Goal: Task Accomplishment & Management: Manage account settings

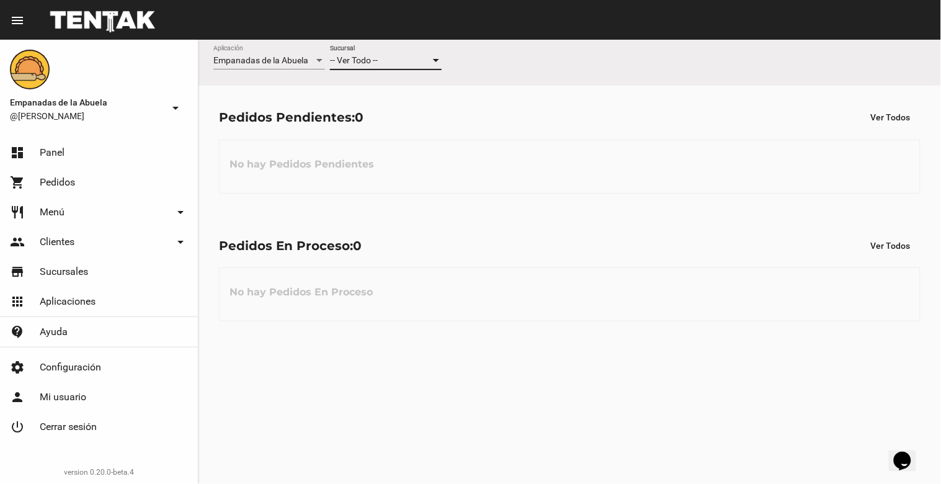
click at [403, 59] on div "-- Ver Todo --" at bounding box center [380, 61] width 100 height 10
click at [401, 109] on span "Lomas de Zamora" at bounding box center [386, 113] width 112 height 26
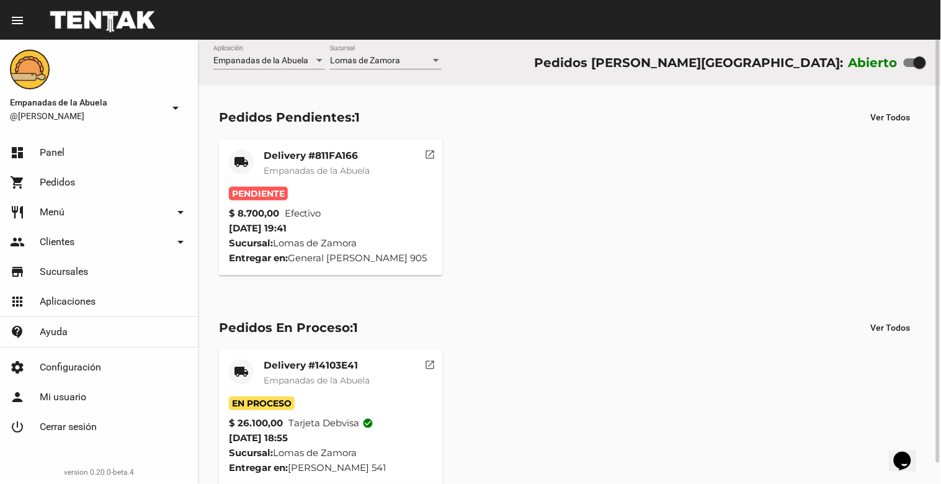
click at [350, 172] on span "Empanadas de la Abuela" at bounding box center [317, 170] width 106 height 11
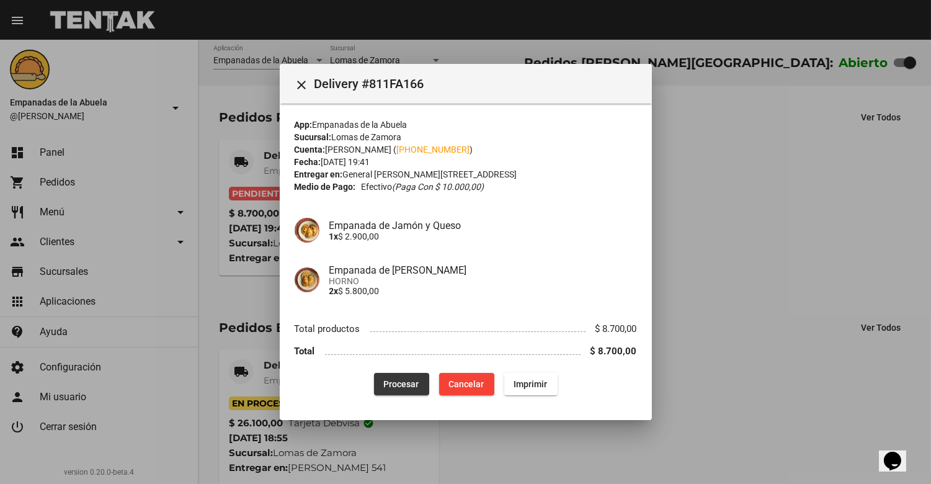
click at [389, 379] on span "Procesar" at bounding box center [401, 384] width 35 height 10
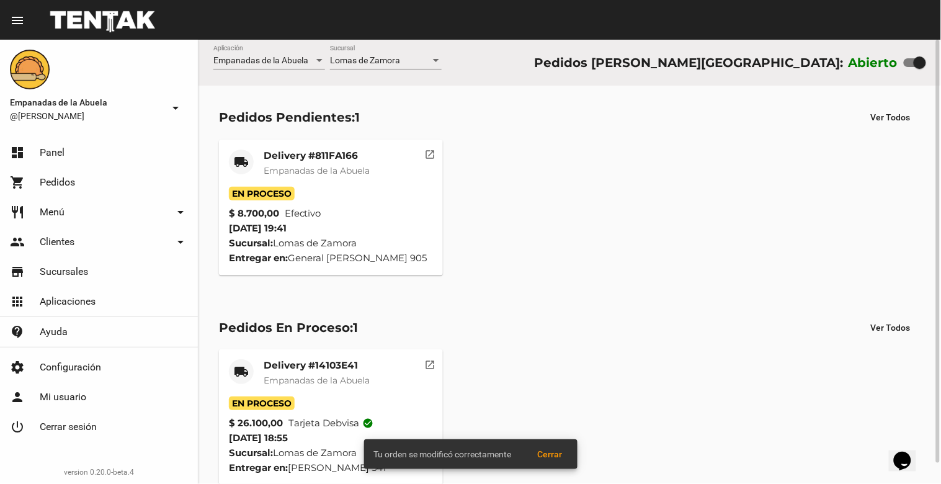
click at [282, 164] on mat-card-subtitle "Empanadas de la Abuela" at bounding box center [317, 170] width 106 height 12
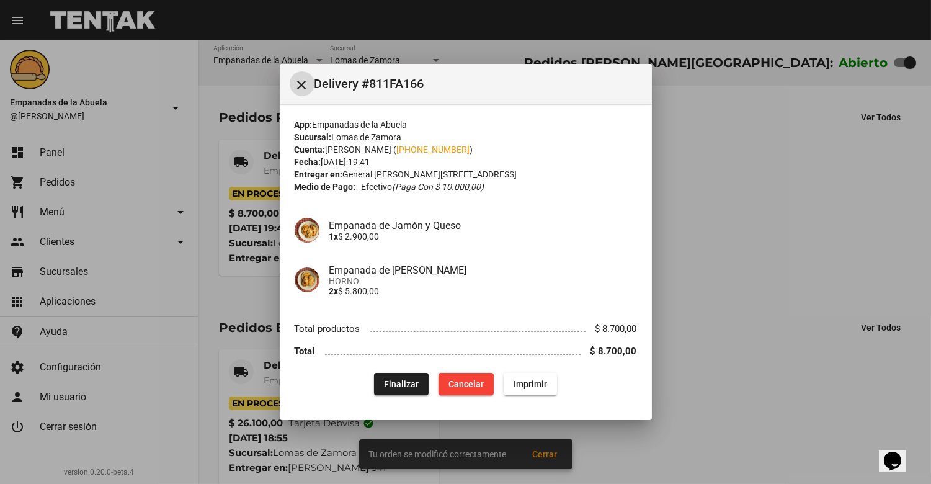
click at [517, 375] on button "Imprimir" at bounding box center [530, 384] width 53 height 22
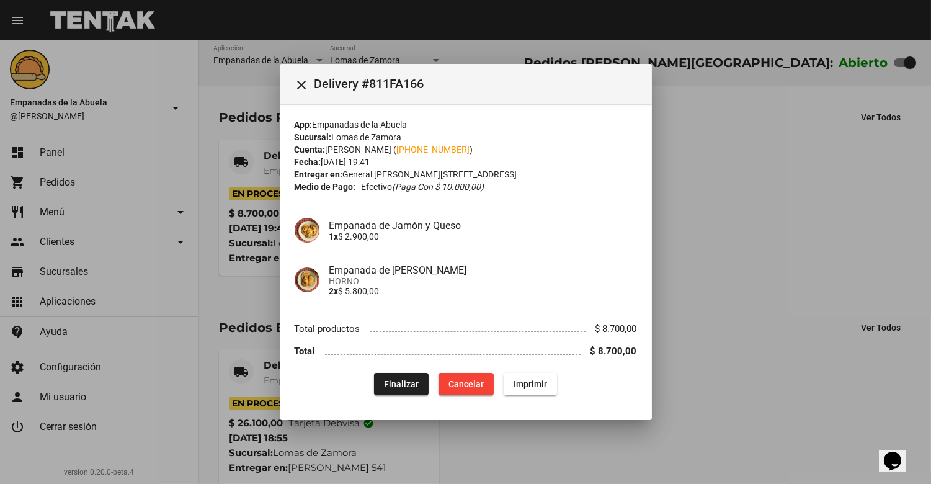
click at [307, 78] on mat-icon "close" at bounding box center [302, 85] width 15 height 15
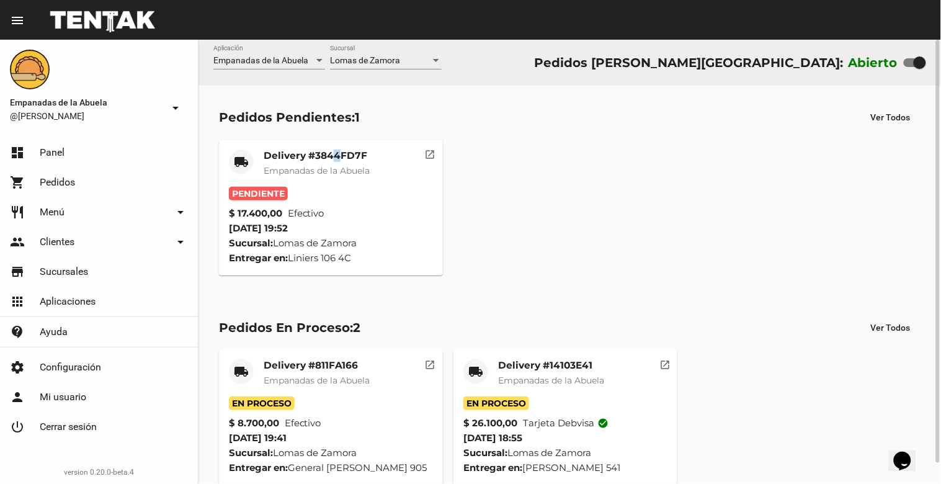
click at [337, 159] on mat-card-title "Delivery #3844FD7F" at bounding box center [317, 155] width 106 height 12
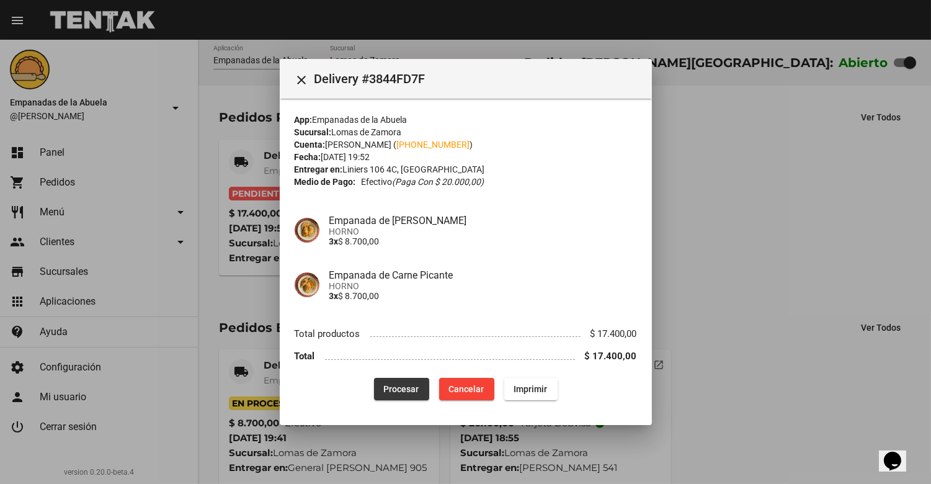
click at [397, 393] on button "Procesar" at bounding box center [401, 389] width 55 height 22
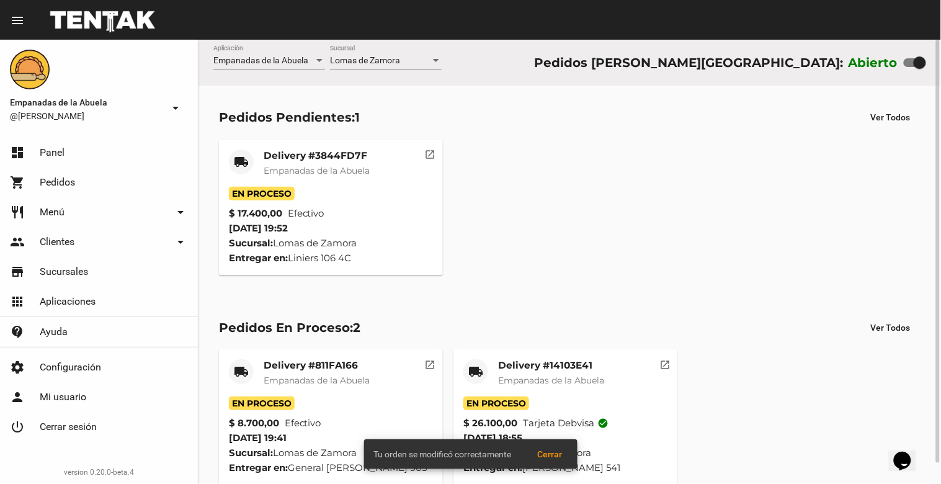
click at [315, 160] on mat-card-title "Delivery #3844FD7F" at bounding box center [317, 155] width 106 height 12
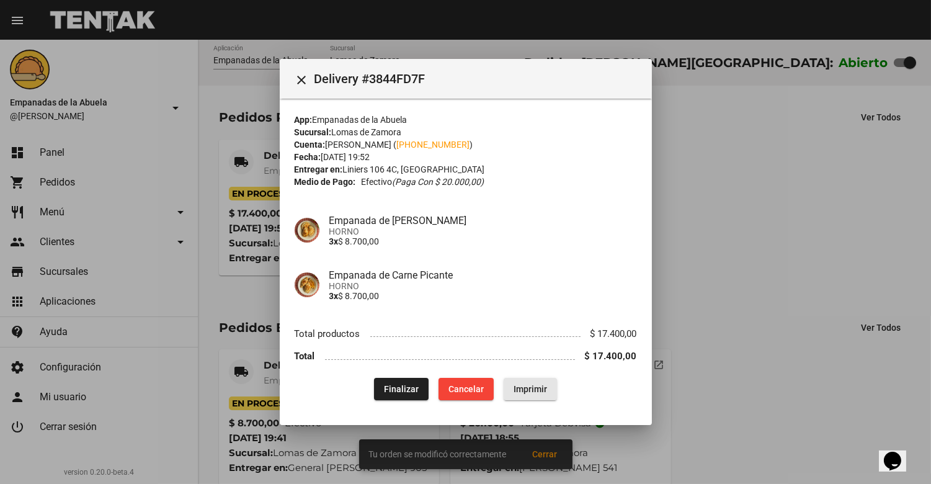
click at [549, 385] on button "Imprimir" at bounding box center [530, 389] width 53 height 22
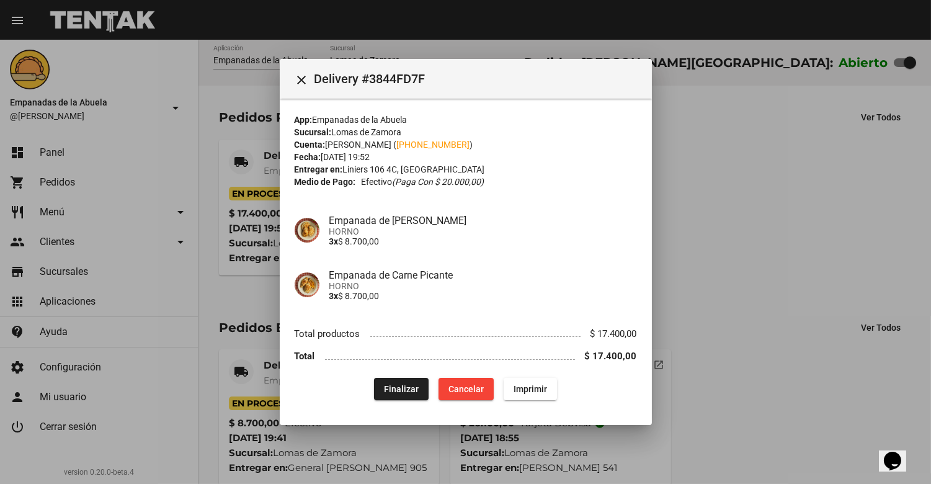
click at [299, 81] on mat-icon "close" at bounding box center [302, 80] width 15 height 15
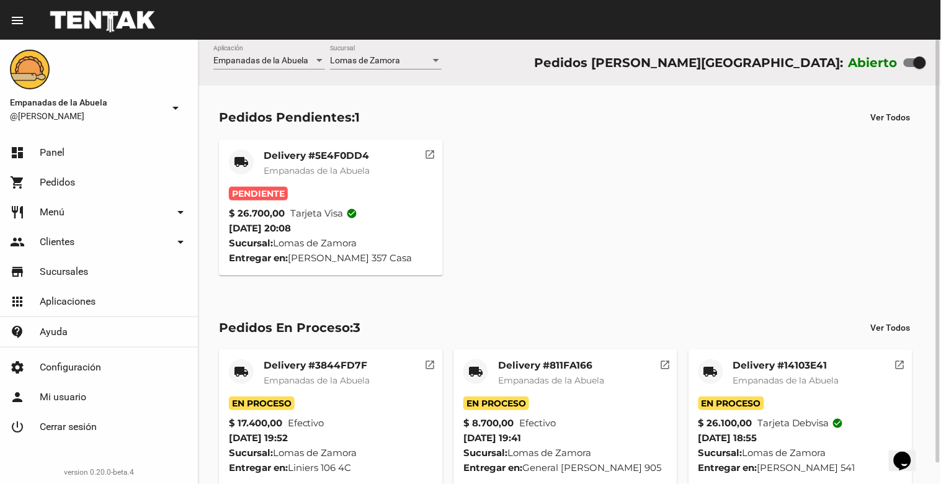
click at [333, 150] on mat-card-title "Delivery #5E4F0DD4" at bounding box center [317, 155] width 106 height 12
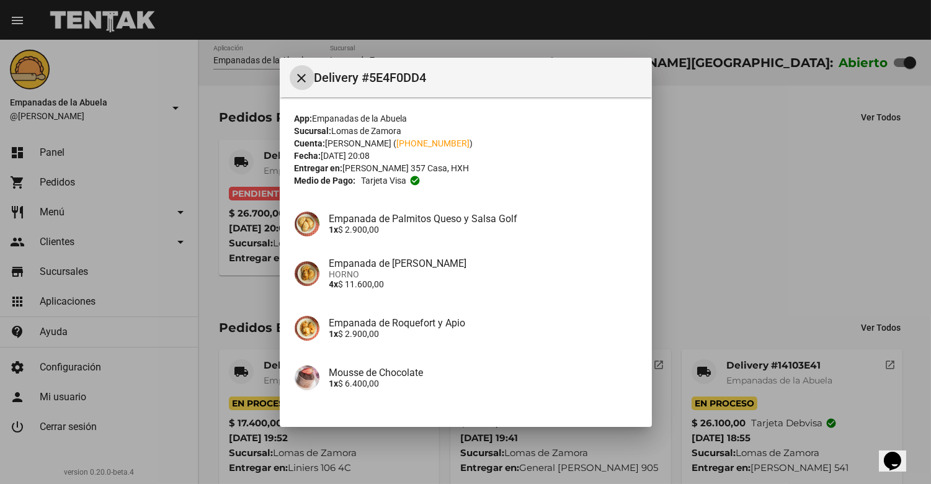
scroll to position [140, 0]
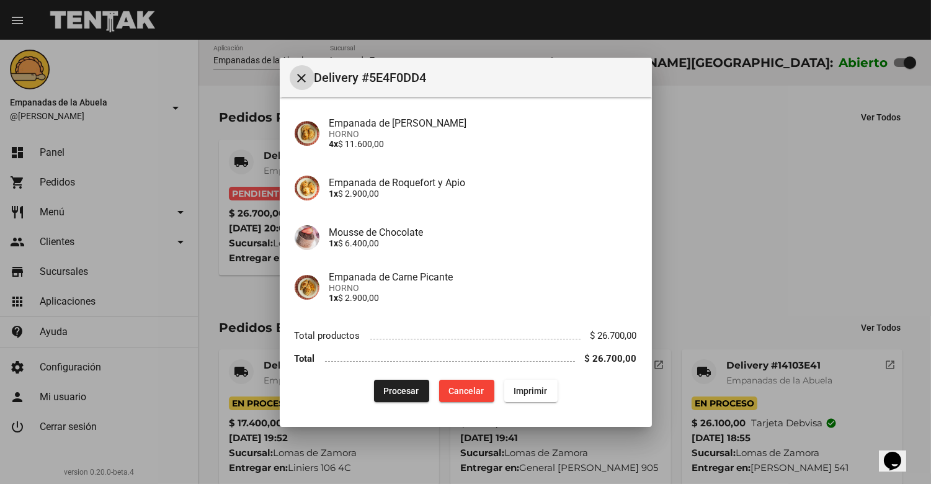
click at [393, 391] on span "Procesar" at bounding box center [401, 391] width 35 height 10
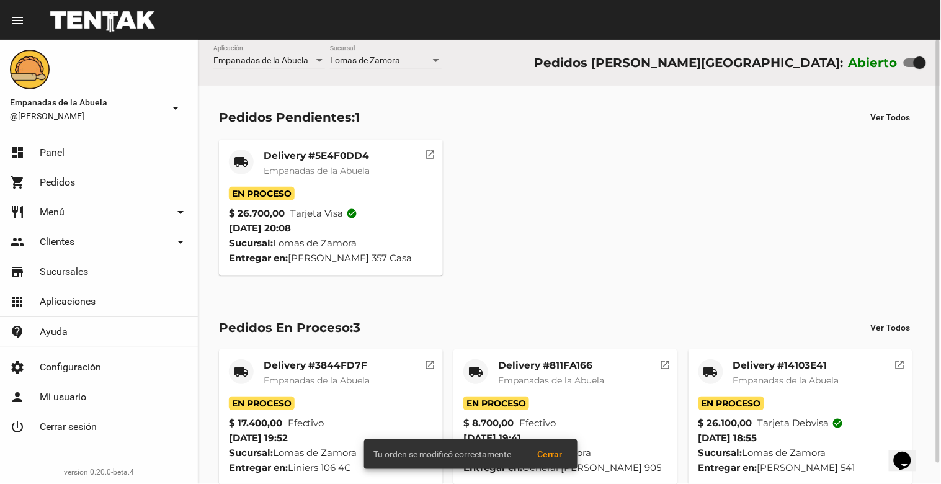
click at [309, 158] on mat-card-title "Delivery #5E4F0DD4" at bounding box center [317, 155] width 106 height 12
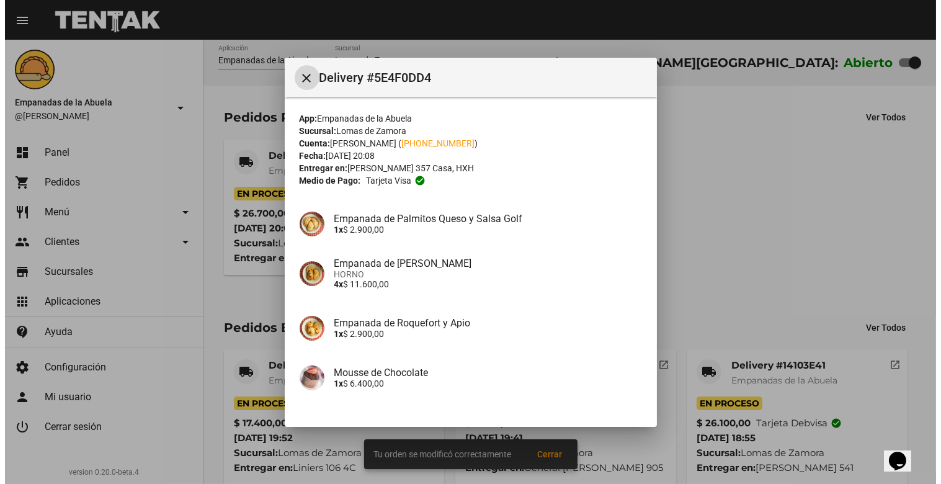
scroll to position [140, 0]
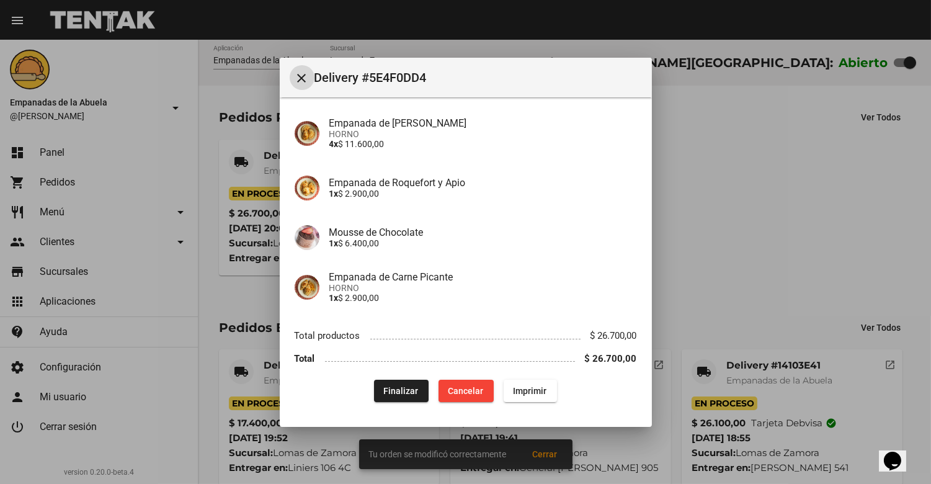
click at [517, 393] on span "Imprimir" at bounding box center [530, 391] width 33 height 10
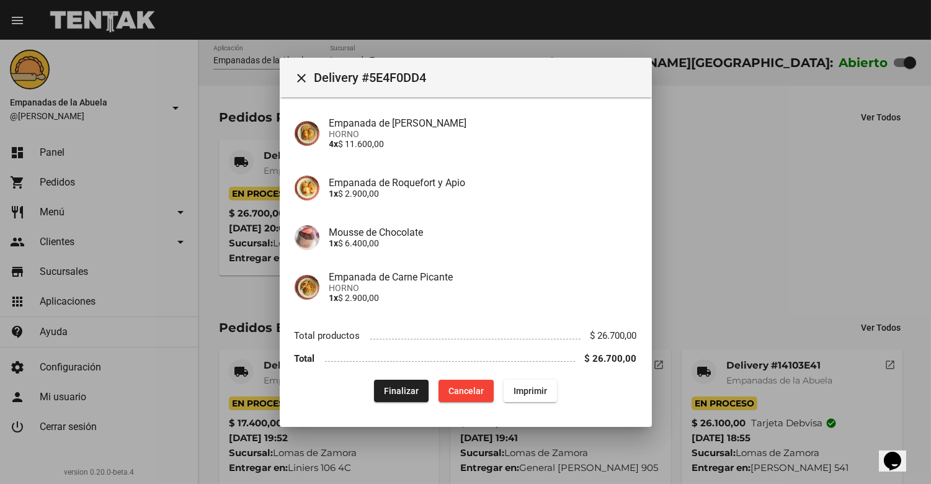
click at [294, 88] on mat-toolbar "close Delivery #5E4F0DD4" at bounding box center [466, 78] width 372 height 40
click at [300, 71] on mat-icon "close" at bounding box center [302, 78] width 15 height 15
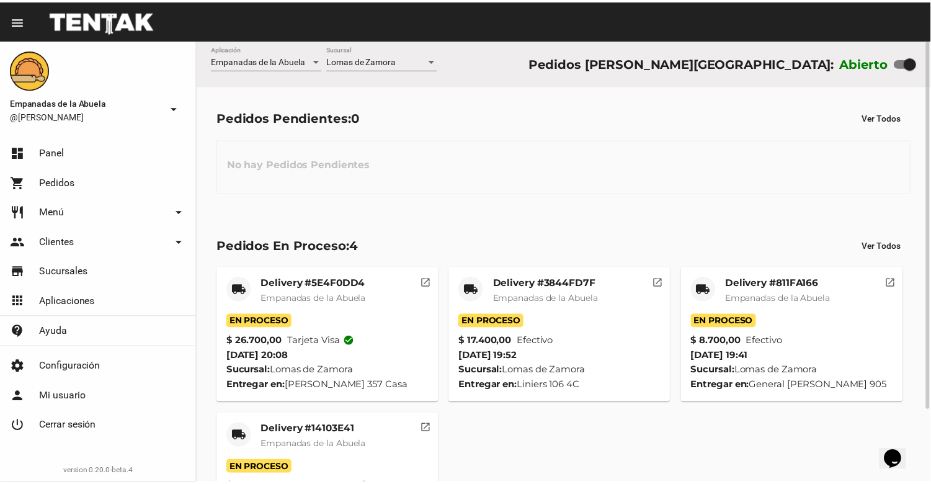
scroll to position [87, 0]
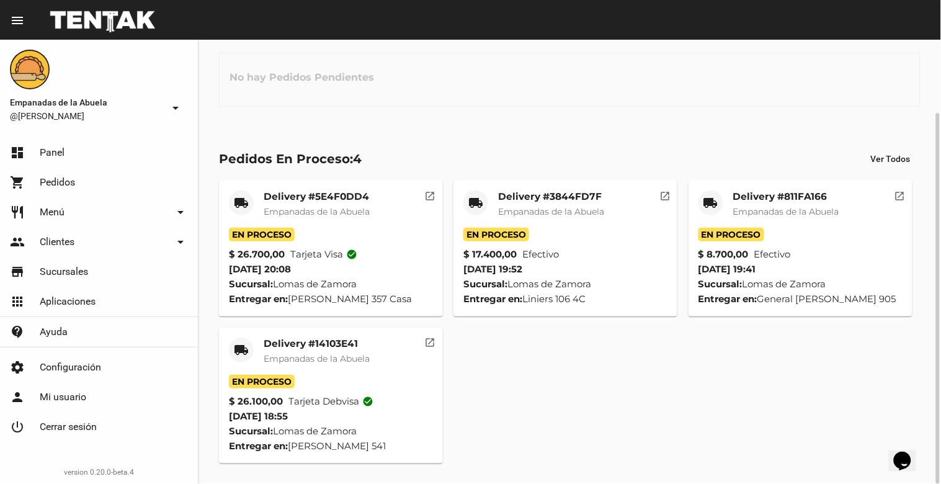
click at [298, 343] on mat-card-title "Delivery #14103E41" at bounding box center [317, 343] width 106 height 12
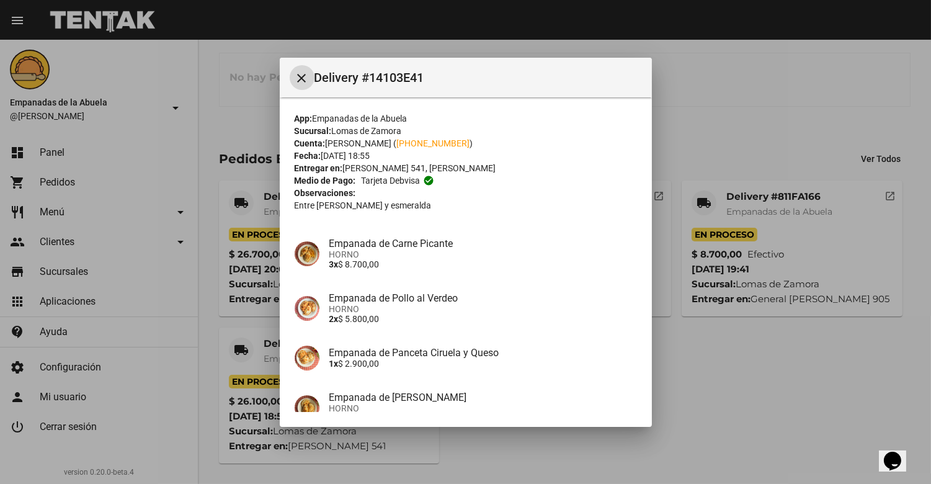
scroll to position [210, 0]
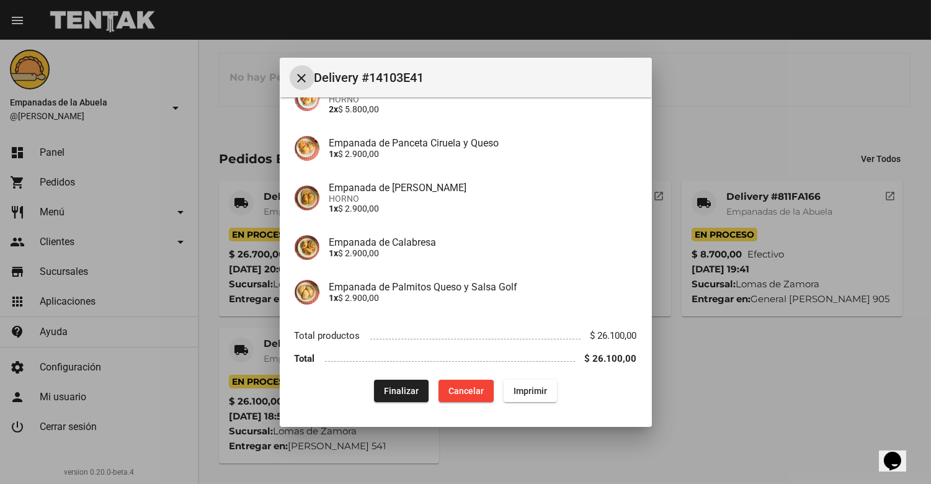
click at [398, 383] on button "Finalizar" at bounding box center [401, 391] width 55 height 22
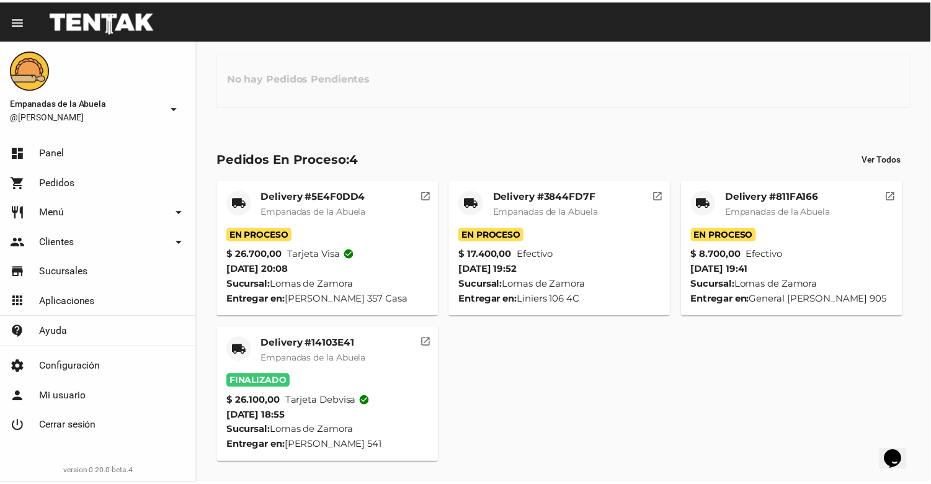
scroll to position [0, 0]
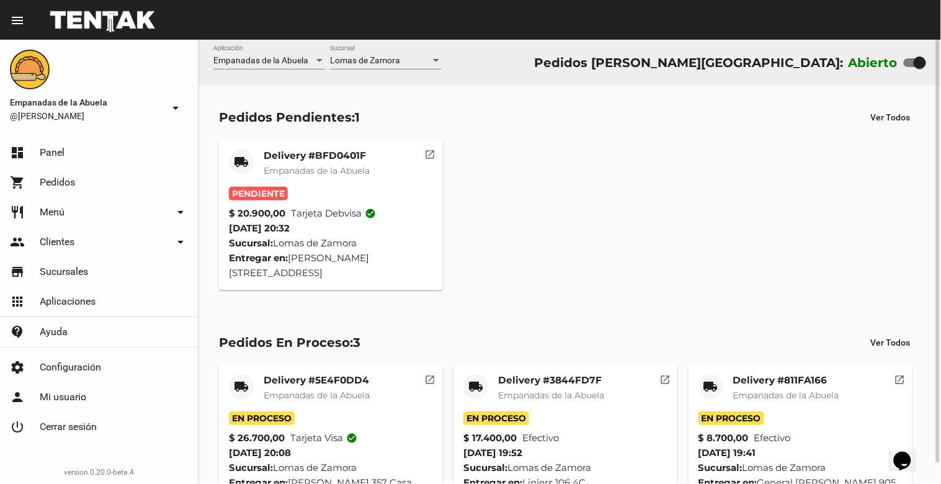
click at [298, 153] on mat-card-title "Delivery #BFD0401F" at bounding box center [317, 155] width 106 height 12
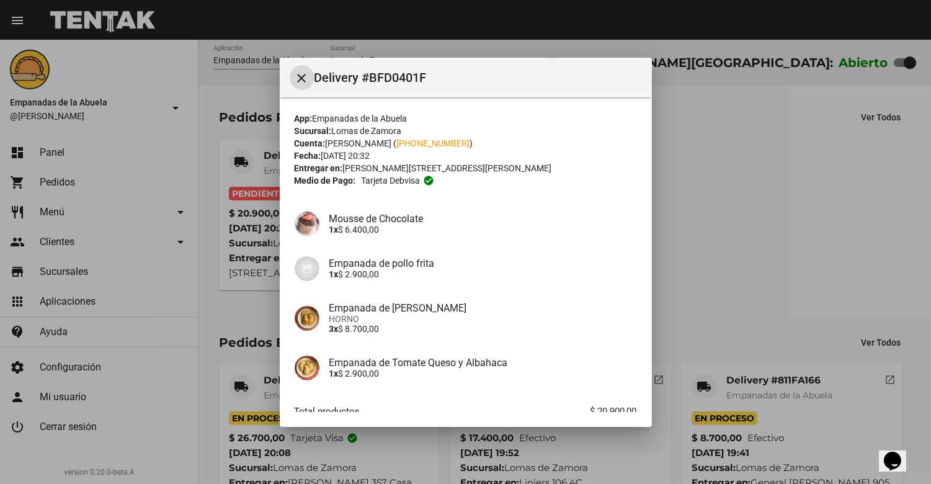
scroll to position [76, 0]
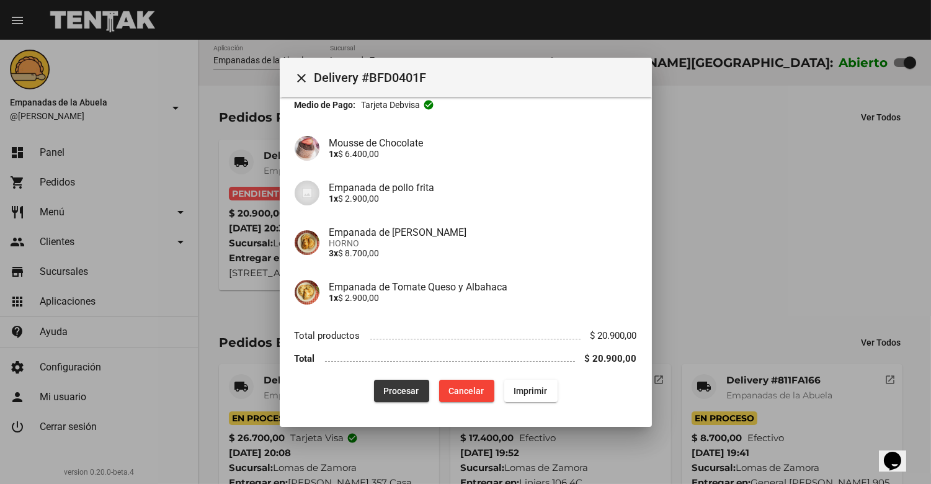
click at [394, 386] on span "Procesar" at bounding box center [401, 391] width 35 height 10
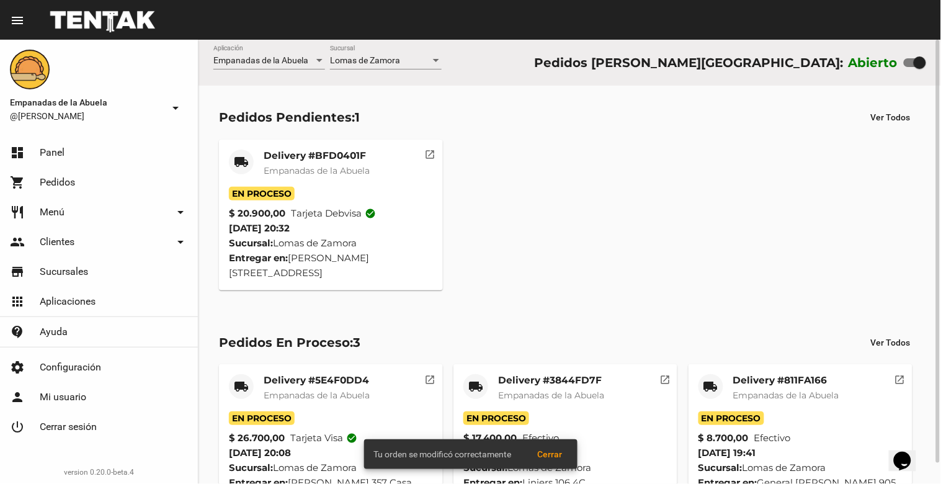
click at [338, 165] on span "Empanadas de la Abuela" at bounding box center [317, 170] width 106 height 11
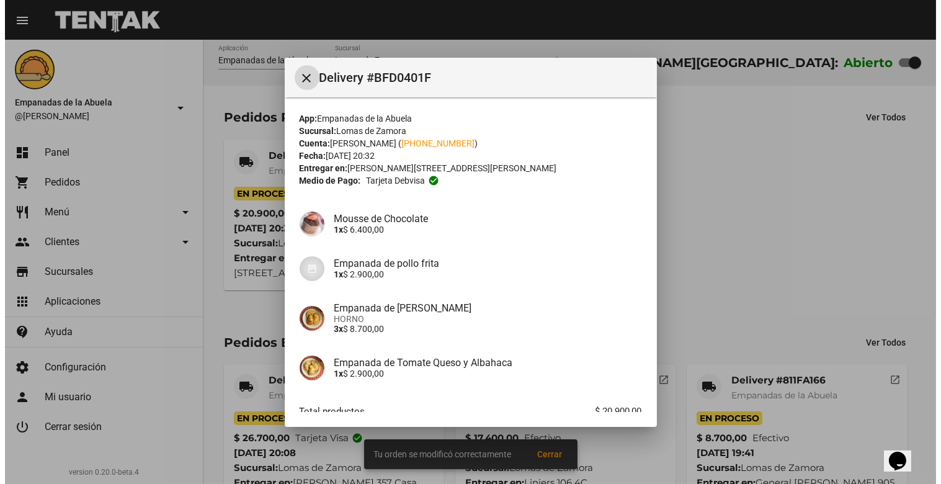
scroll to position [76, 0]
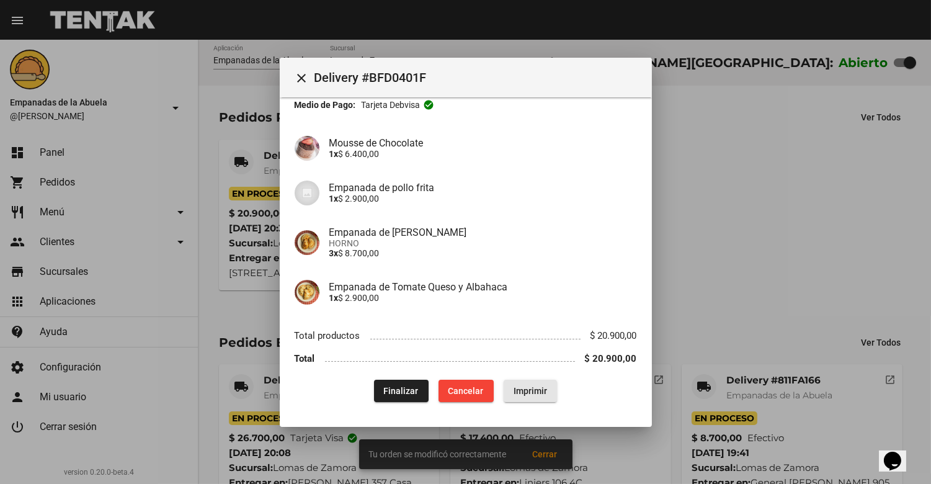
click at [523, 390] on span "Imprimir" at bounding box center [530, 391] width 33 height 10
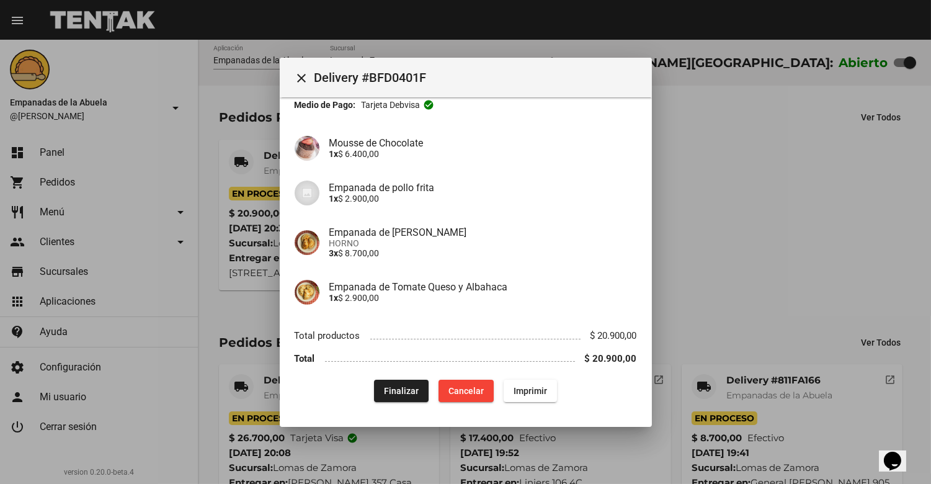
click at [303, 74] on mat-icon "close" at bounding box center [302, 78] width 15 height 15
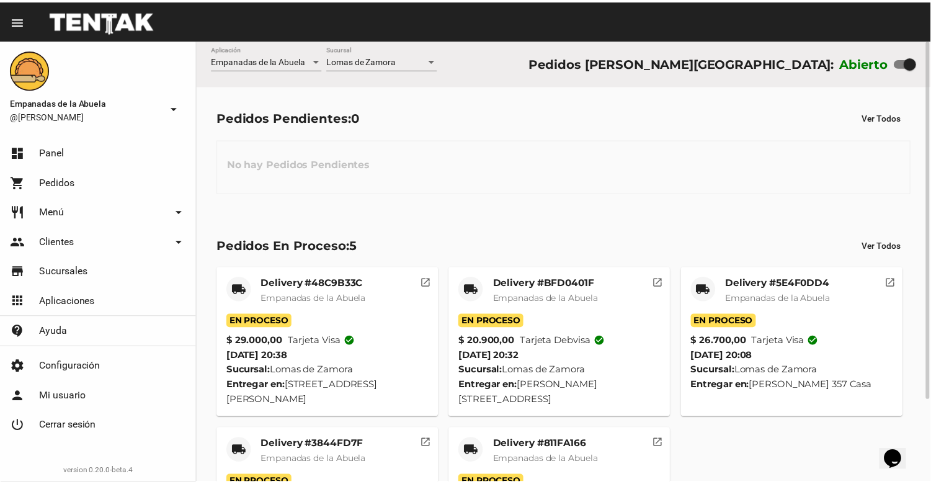
scroll to position [102, 0]
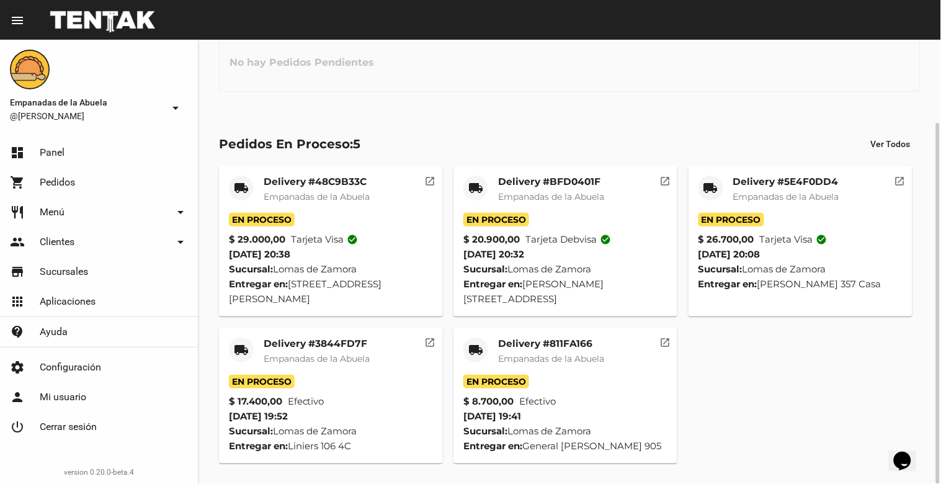
click at [558, 356] on span "Empanadas de la Abuela" at bounding box center [551, 358] width 106 height 11
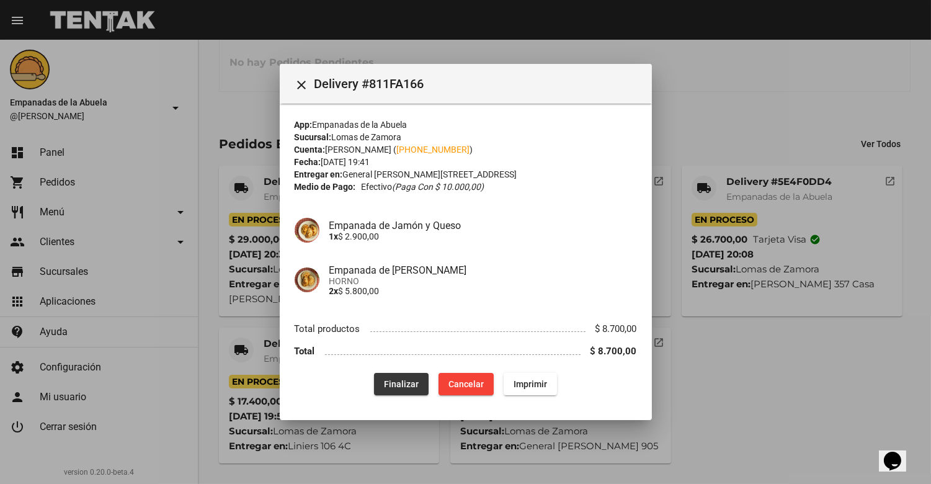
click at [386, 388] on span "Finalizar" at bounding box center [401, 384] width 35 height 10
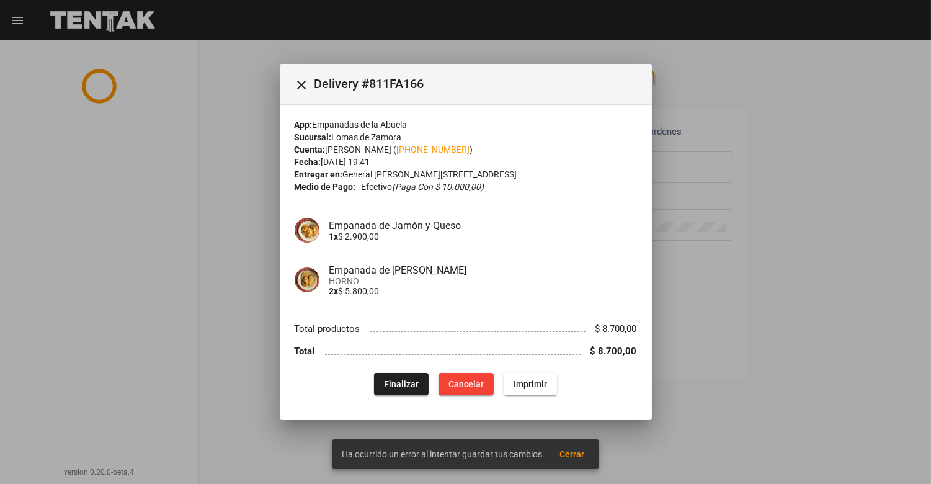
type input "[EMAIL_ADDRESS][DOMAIN_NAME]"
click at [383, 389] on button "Finalizar" at bounding box center [401, 384] width 55 height 22
click at [301, 83] on mat-icon "close" at bounding box center [302, 85] width 15 height 15
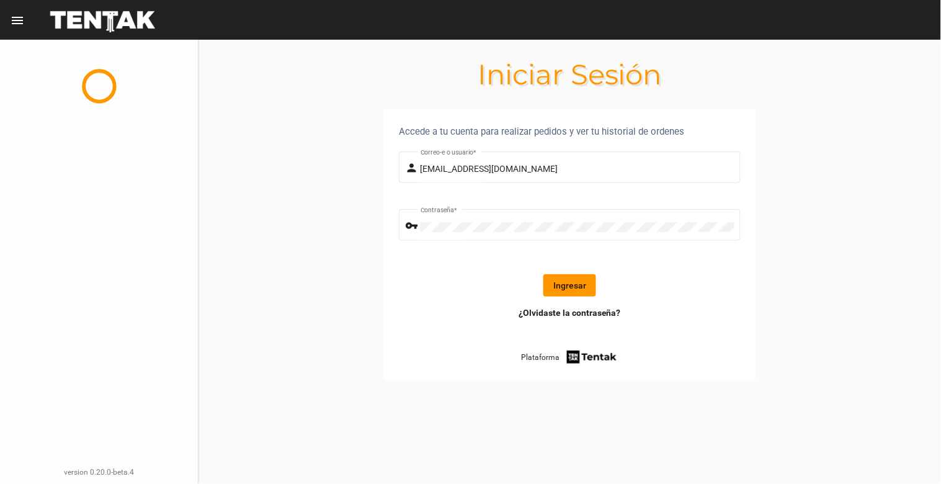
click at [581, 281] on button "Ingresar" at bounding box center [569, 285] width 53 height 22
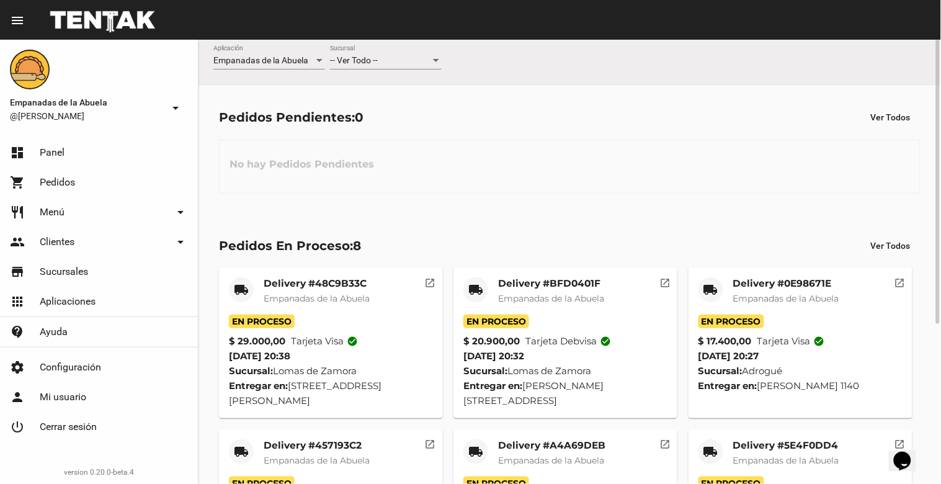
click at [381, 53] on div "-- Ver Todo -- Sucursal" at bounding box center [386, 57] width 112 height 24
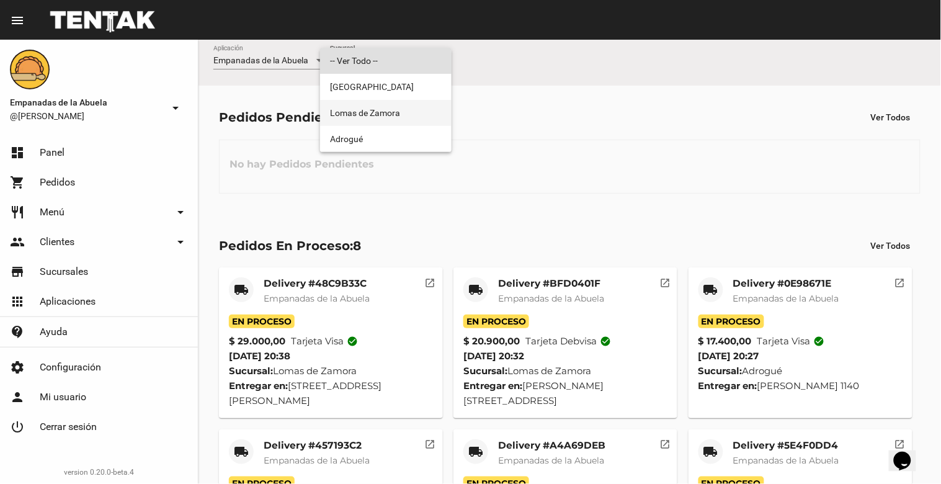
click at [365, 117] on span "Lomas de Zamora" at bounding box center [386, 113] width 112 height 26
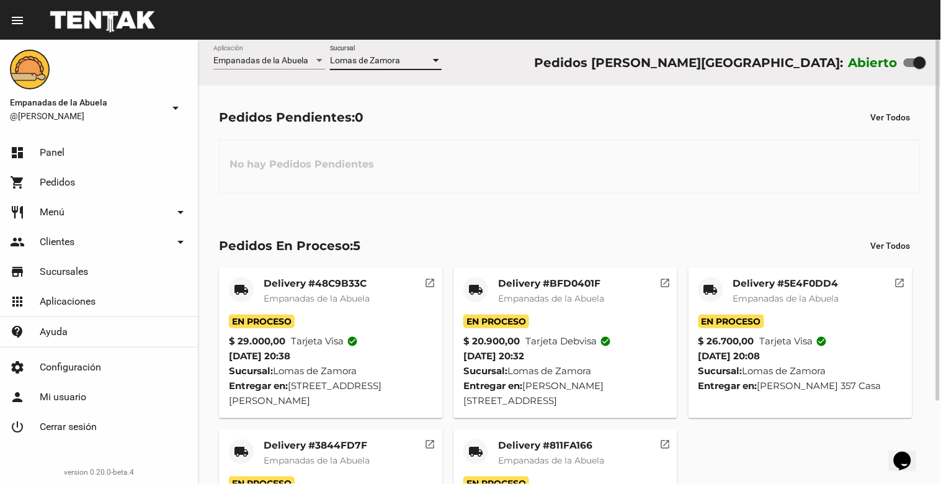
scroll to position [102, 0]
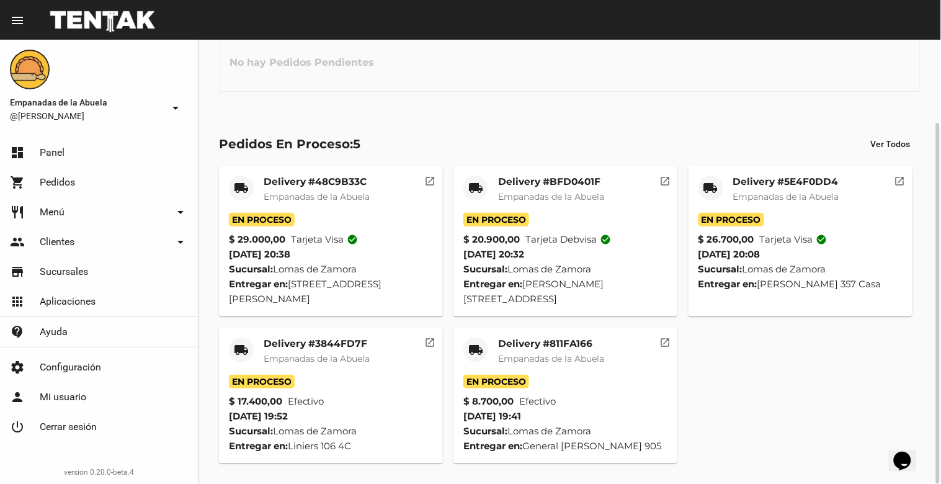
click at [556, 339] on mat-card-title "Delivery #811FA166" at bounding box center [551, 343] width 106 height 12
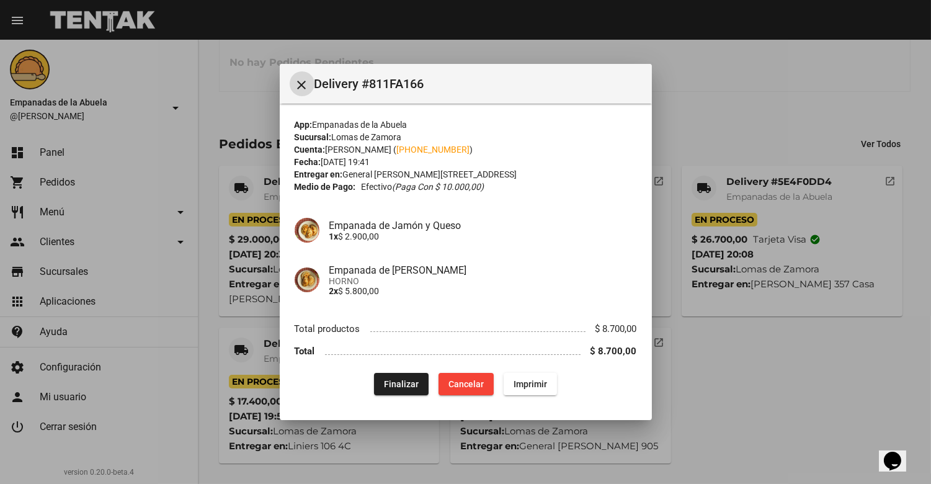
click at [384, 379] on span "Finalizar" at bounding box center [401, 384] width 35 height 10
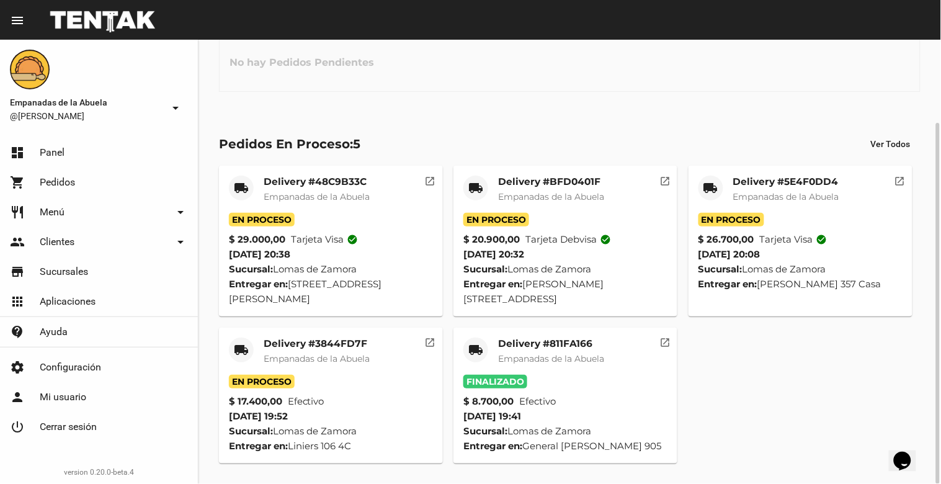
click at [306, 353] on span "Empanadas de la Abuela" at bounding box center [317, 358] width 106 height 11
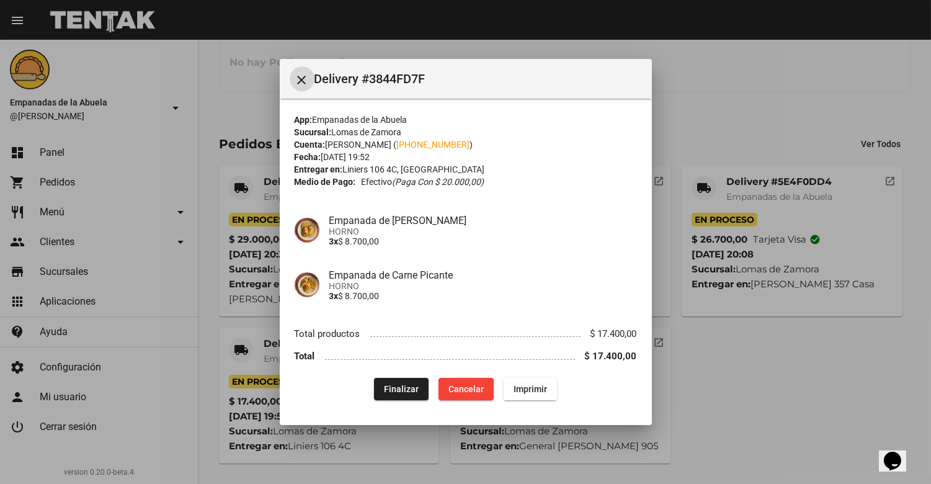
click at [411, 391] on span "Finalizar" at bounding box center [401, 389] width 35 height 10
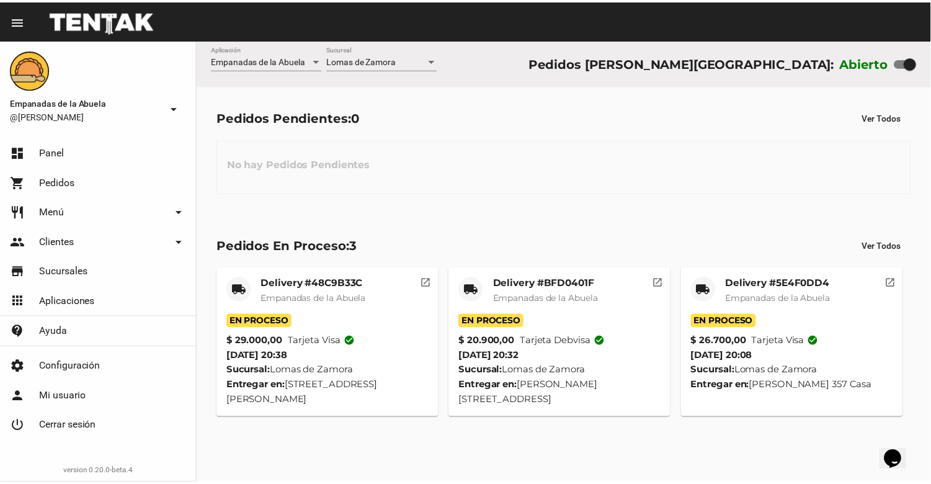
scroll to position [0, 0]
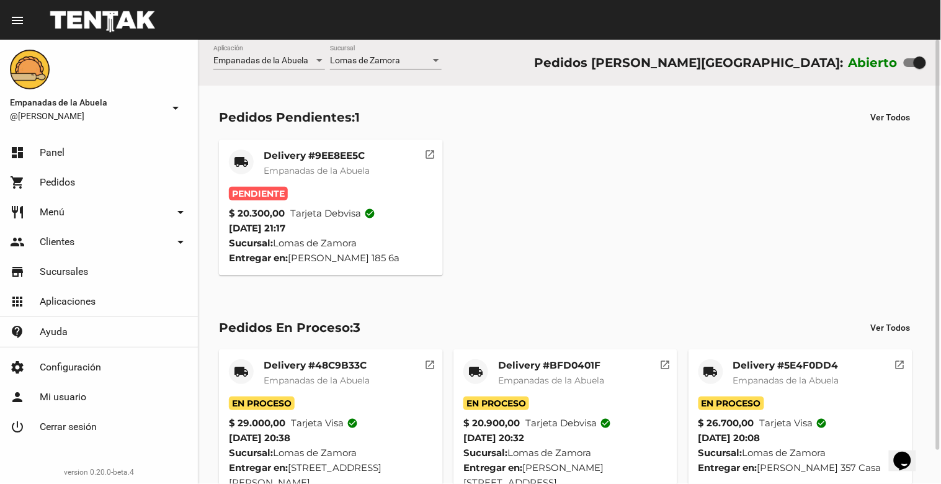
click at [323, 161] on mat-card-title "Delivery #9EE8EE5C" at bounding box center [317, 155] width 106 height 12
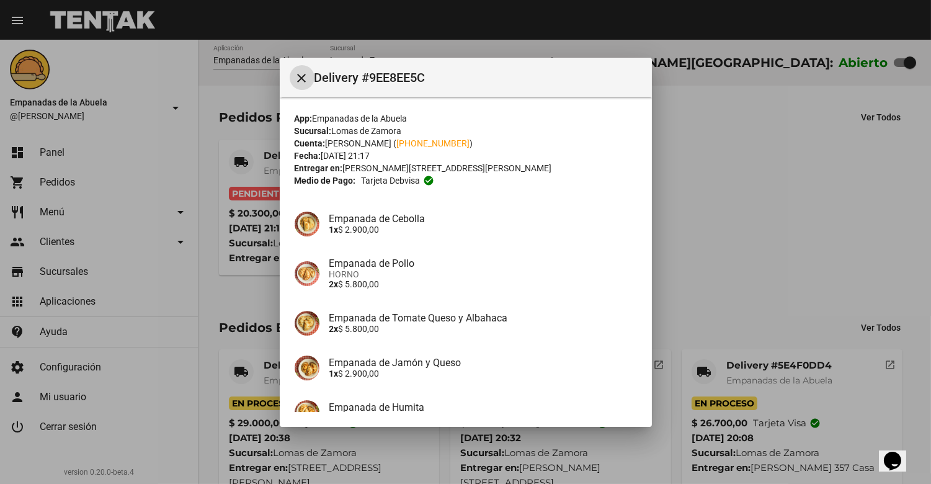
scroll to position [120, 0]
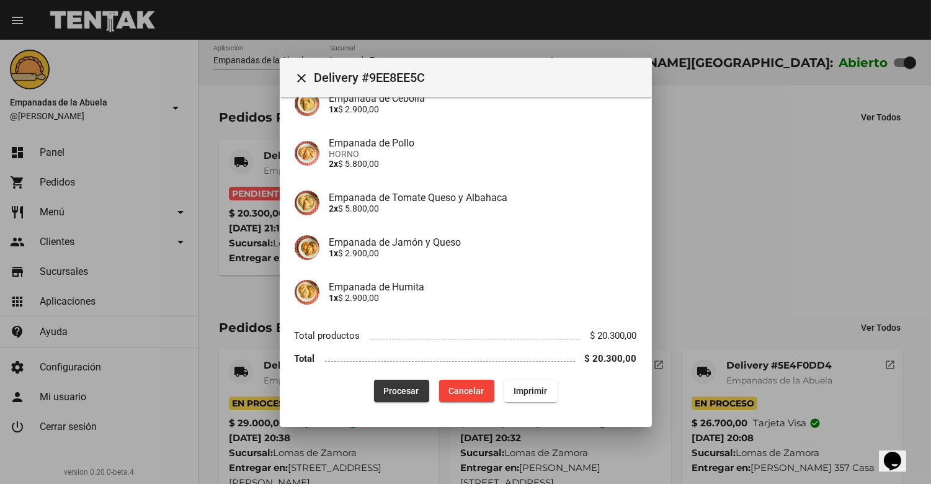
click at [380, 380] on button "Procesar" at bounding box center [401, 391] width 55 height 22
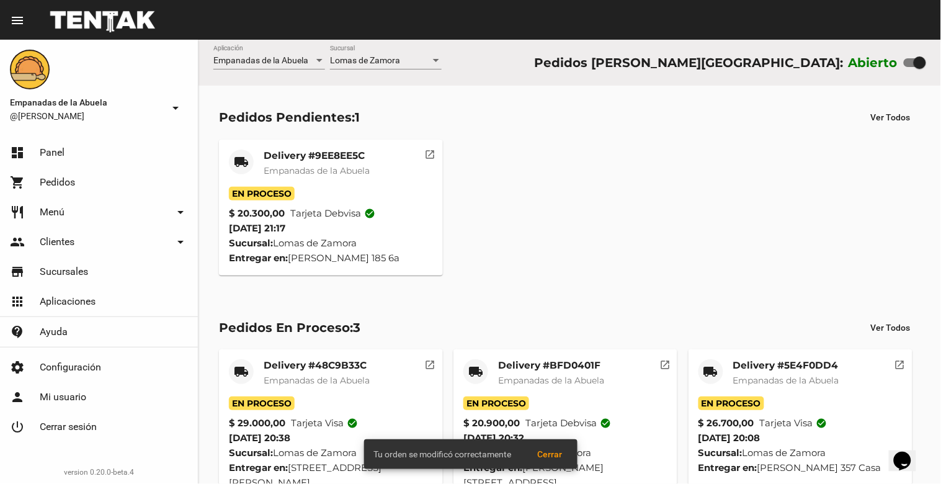
click at [301, 157] on mat-card-title "Delivery #9EE8EE5C" at bounding box center [317, 155] width 106 height 12
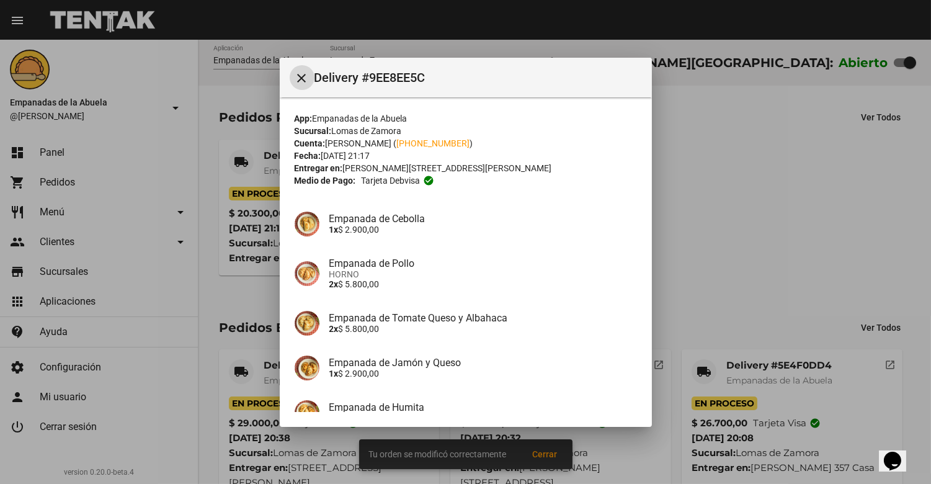
scroll to position [120, 0]
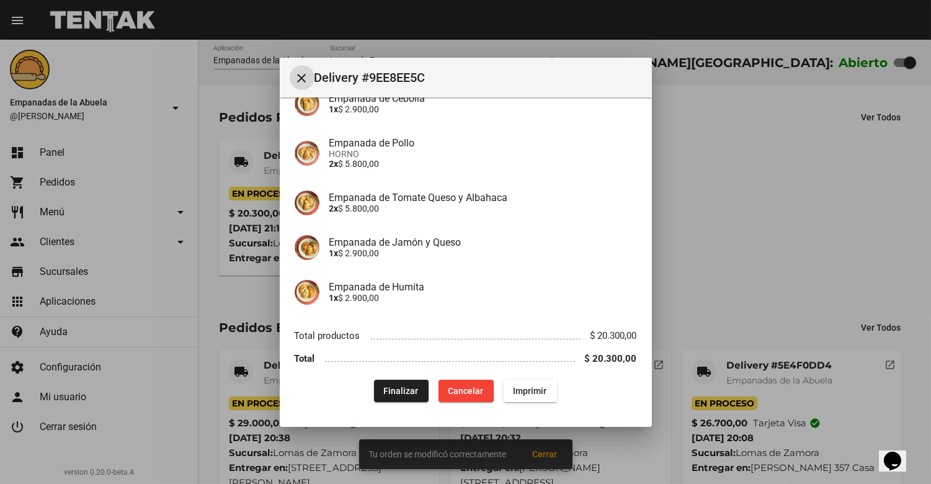
click at [530, 388] on span "Imprimir" at bounding box center [530, 391] width 33 height 10
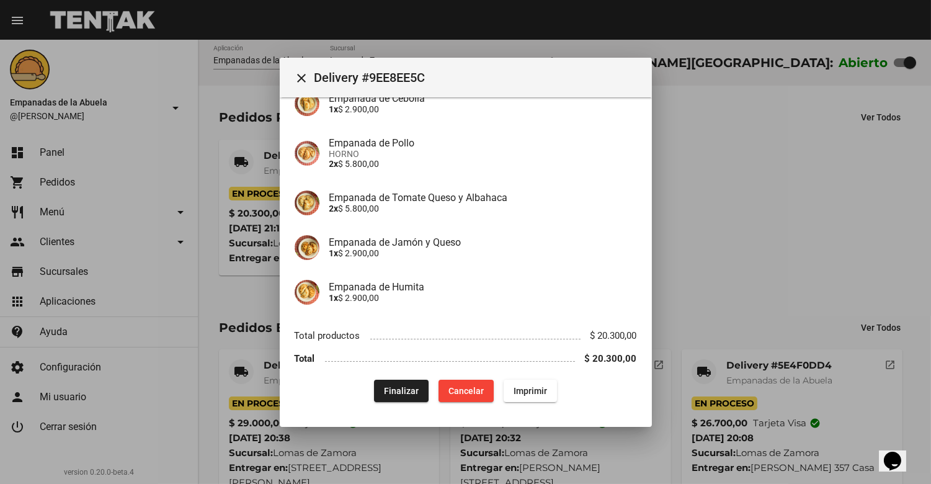
click at [312, 89] on mat-toolbar "close Delivery #9EE8EE5C" at bounding box center [466, 78] width 372 height 40
click at [301, 72] on mat-icon "close" at bounding box center [302, 78] width 15 height 15
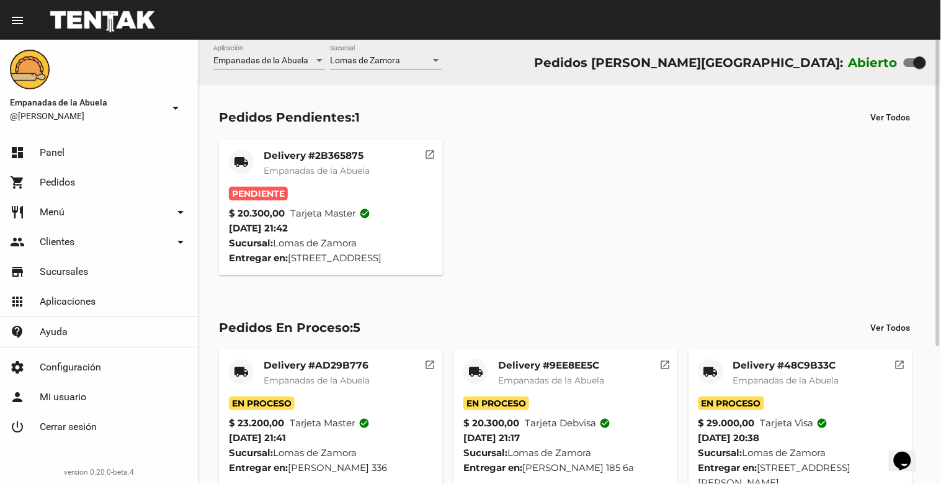
click at [298, 176] on mat-card-subtitle "Empanadas de la Abuela" at bounding box center [317, 170] width 106 height 12
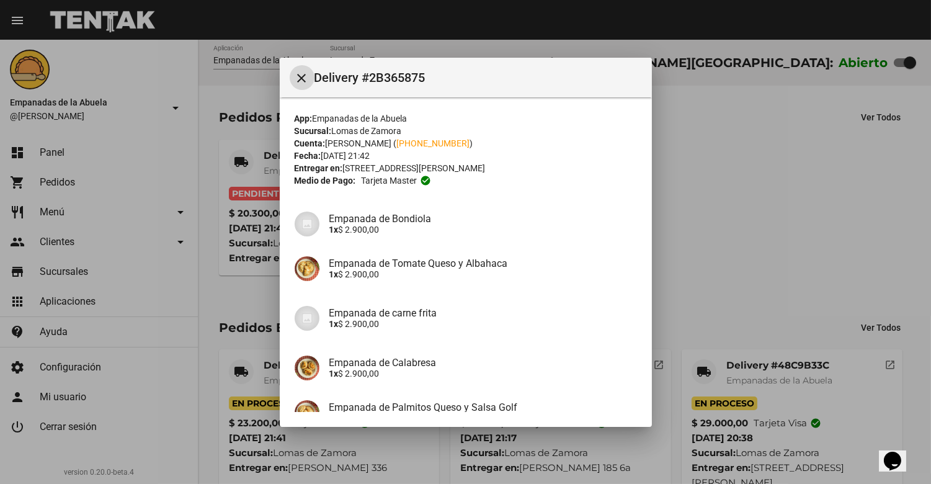
scroll to position [175, 0]
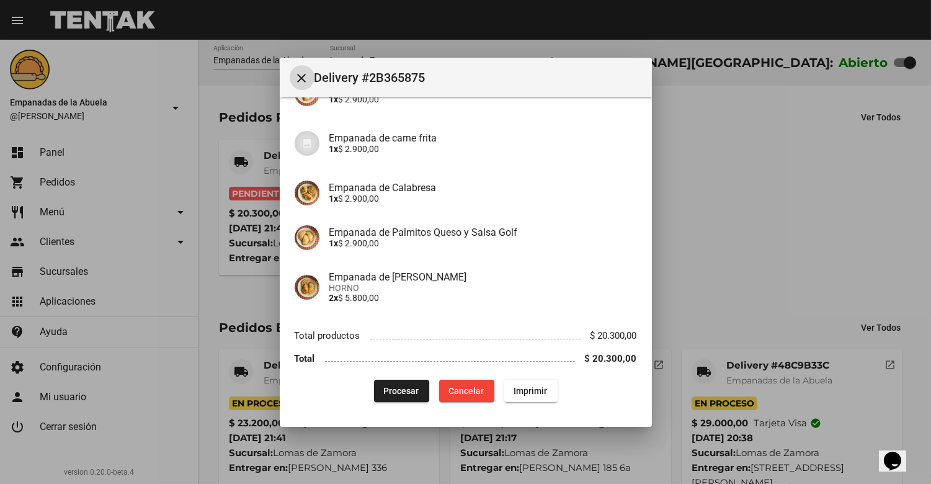
click at [392, 416] on mat-dialog-container "close Delivery #2B365875 App: Empanadas de la Abuela Sucursal: [PERSON_NAME] Cu…" at bounding box center [466, 242] width 372 height 369
click at [388, 389] on span "Procesar" at bounding box center [401, 391] width 35 height 10
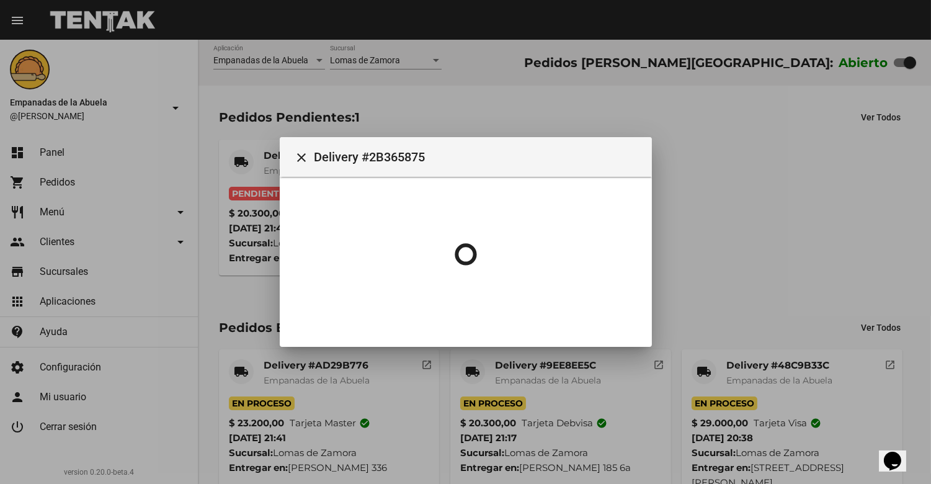
scroll to position [0, 0]
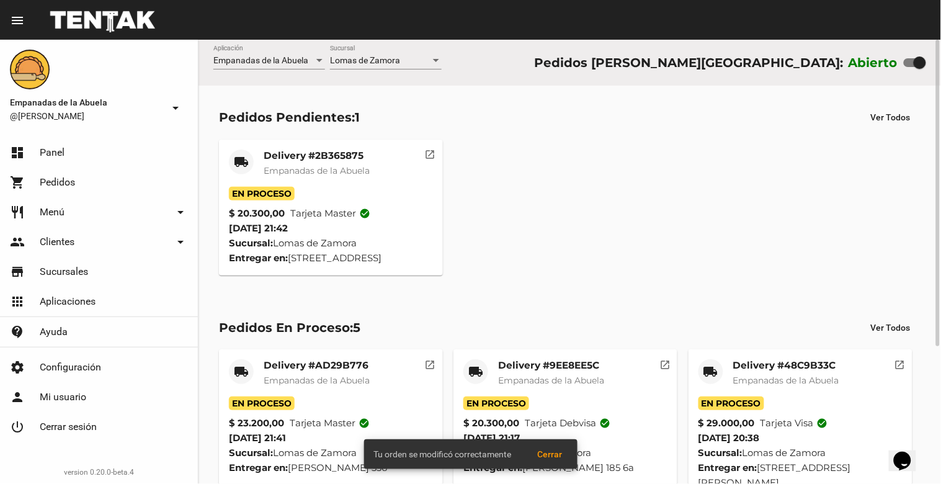
click at [325, 158] on mat-card-title "Delivery #2B365875" at bounding box center [317, 155] width 106 height 12
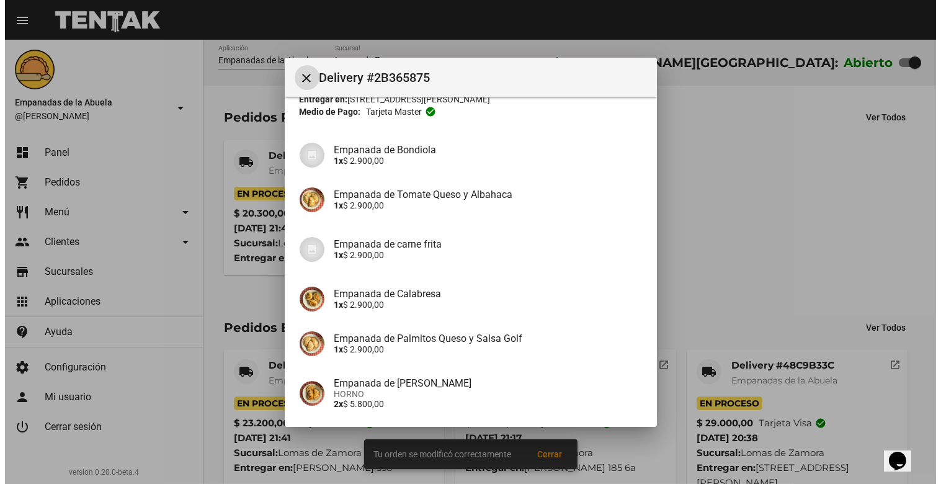
scroll to position [175, 0]
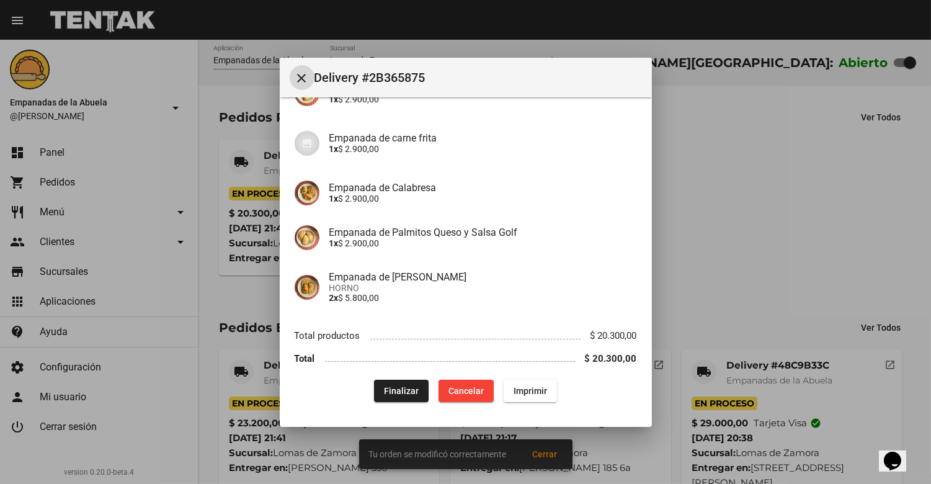
click at [524, 395] on button "Imprimir" at bounding box center [530, 391] width 53 height 22
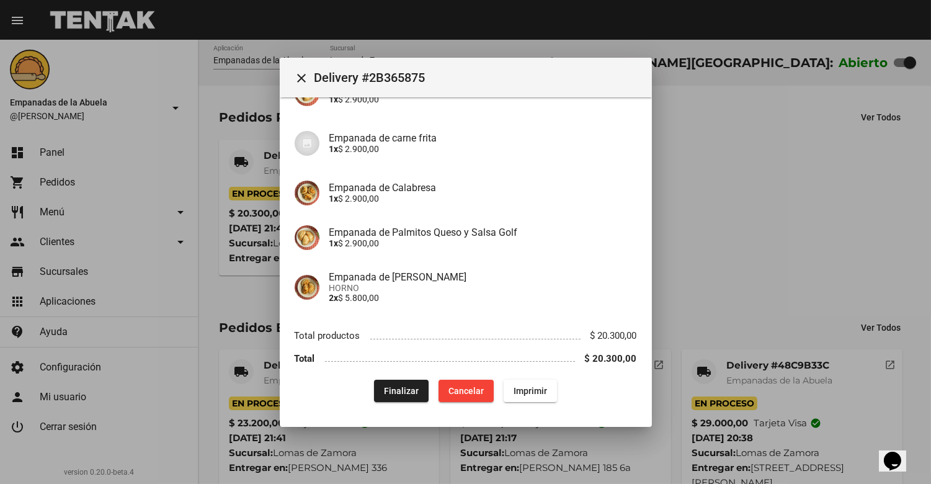
click at [304, 81] on mat-icon "close" at bounding box center [302, 78] width 15 height 15
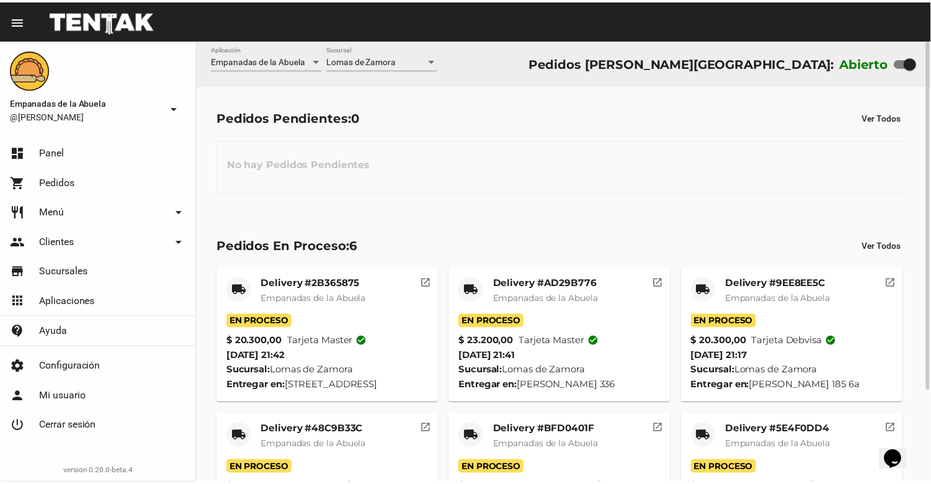
scroll to position [117, 0]
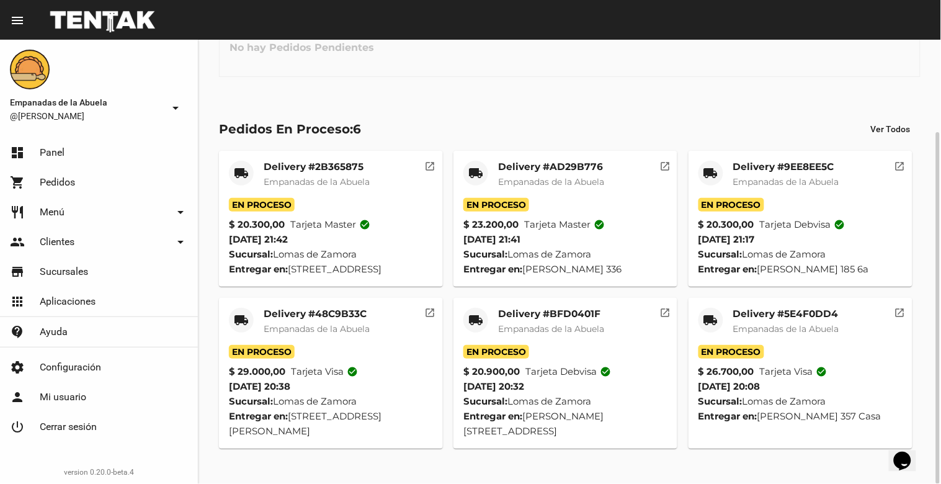
click at [792, 335] on div "Delivery #5E4F0DD4 Empanadas de la Abuela" at bounding box center [786, 326] width 106 height 37
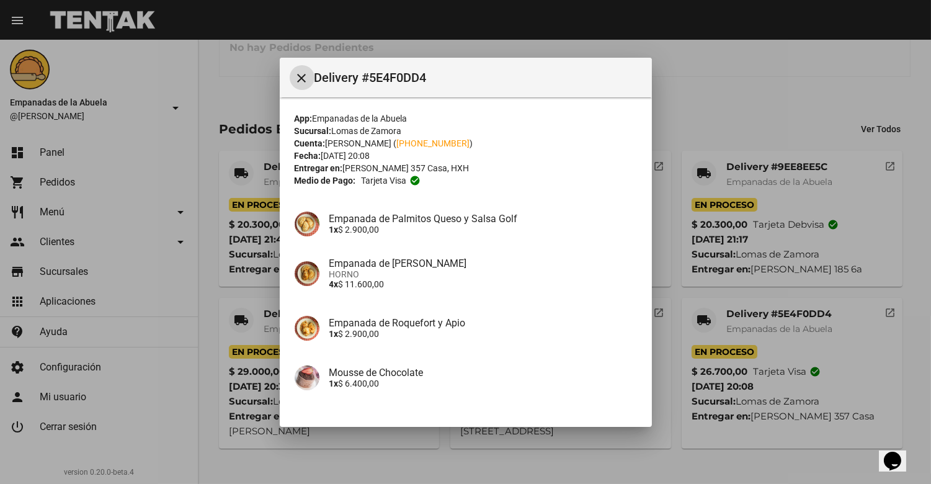
scroll to position [140, 0]
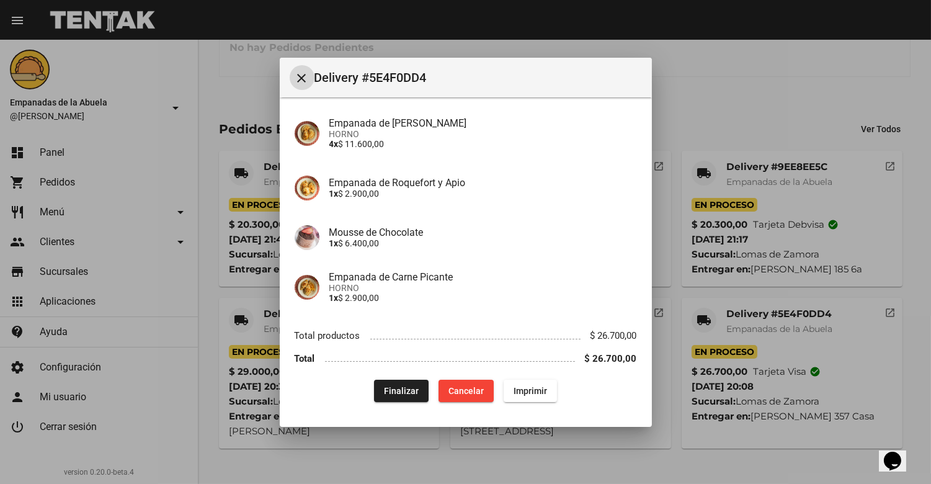
click at [387, 394] on span "Finalizar" at bounding box center [401, 391] width 35 height 10
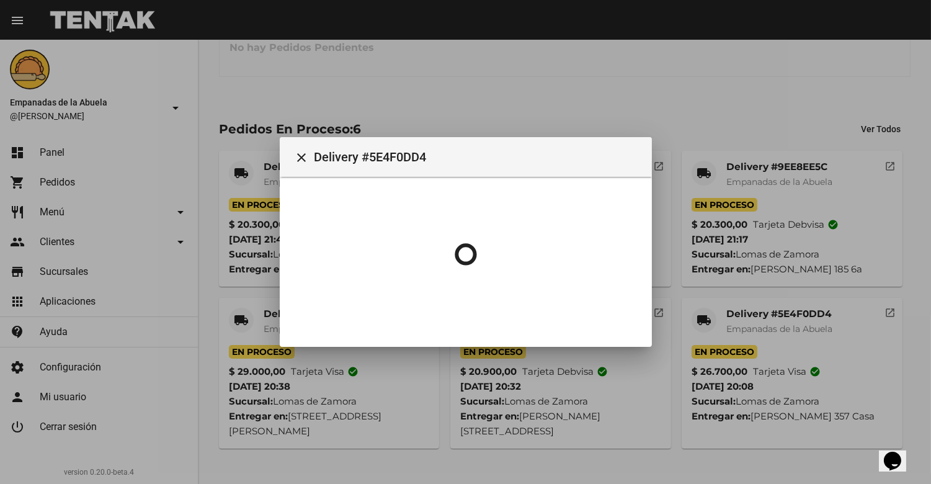
scroll to position [0, 0]
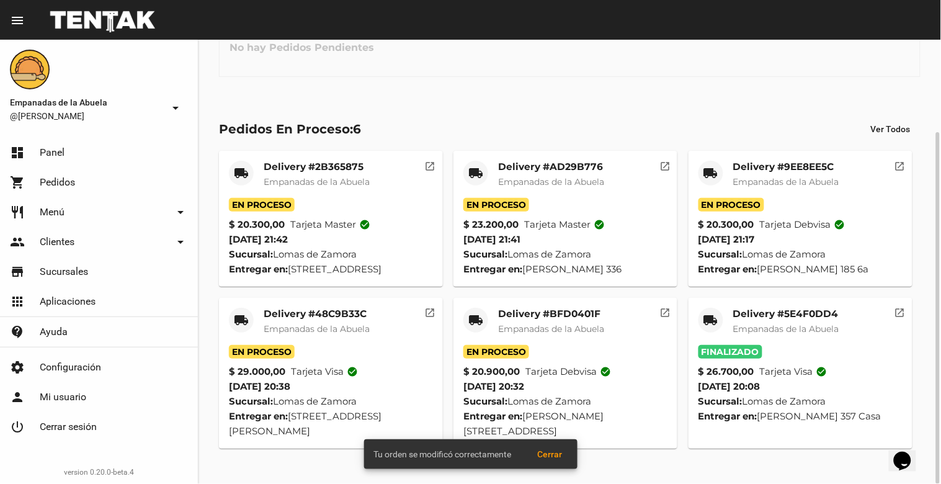
click at [546, 320] on mat-card-title "Delivery #BFD0401F" at bounding box center [551, 314] width 106 height 12
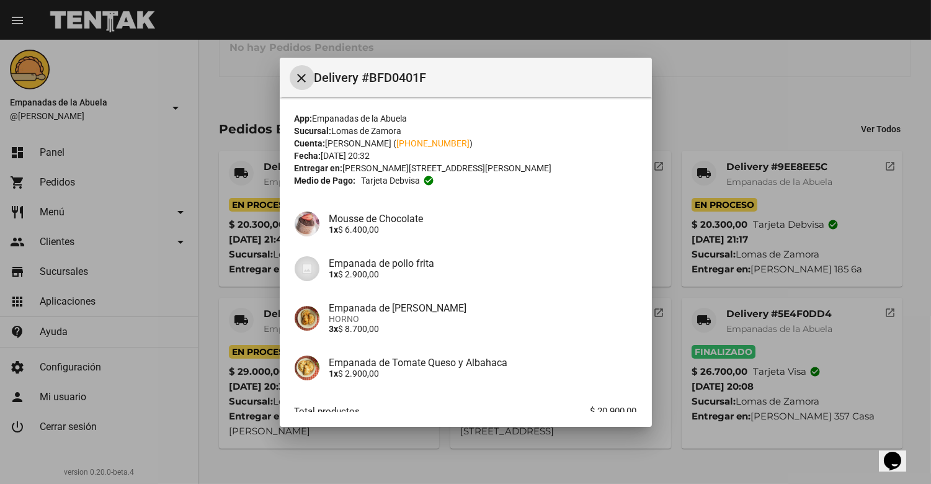
scroll to position [76, 0]
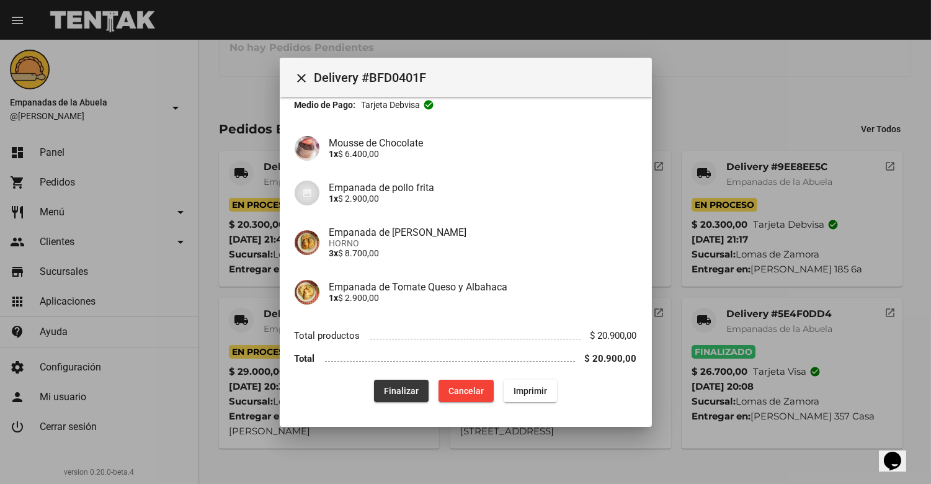
click at [385, 386] on span "Finalizar" at bounding box center [401, 391] width 35 height 10
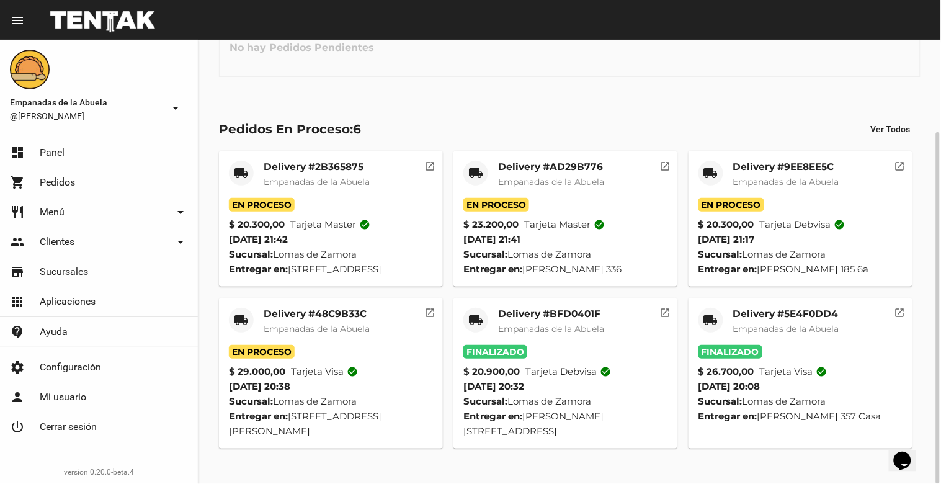
click at [326, 334] on span "Empanadas de la Abuela" at bounding box center [317, 328] width 106 height 11
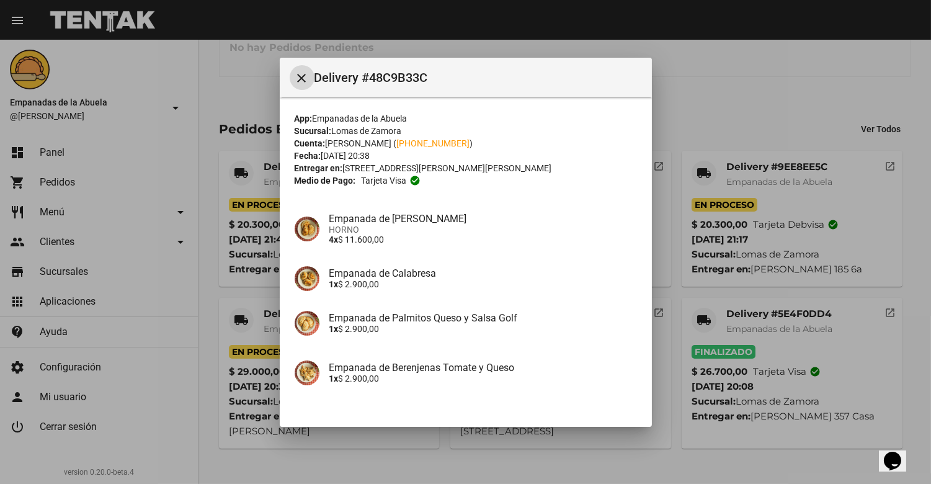
scroll to position [185, 0]
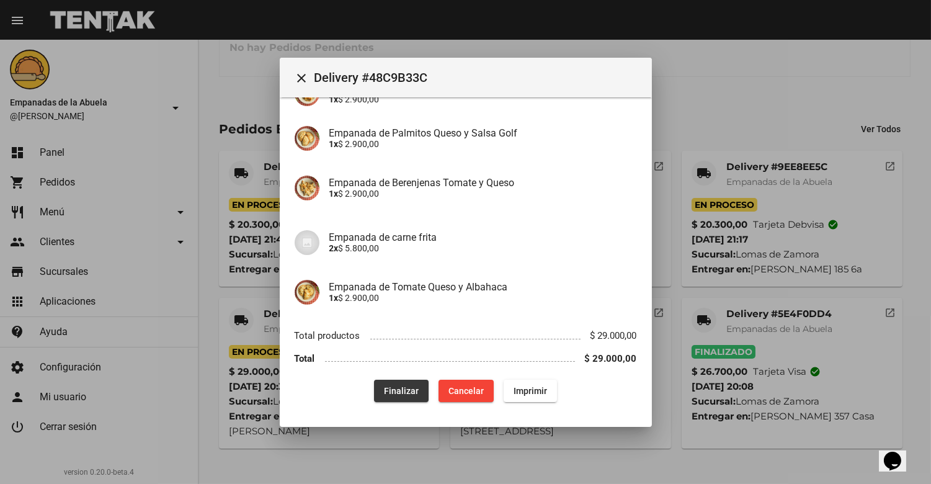
click at [388, 386] on span "Finalizar" at bounding box center [401, 391] width 35 height 10
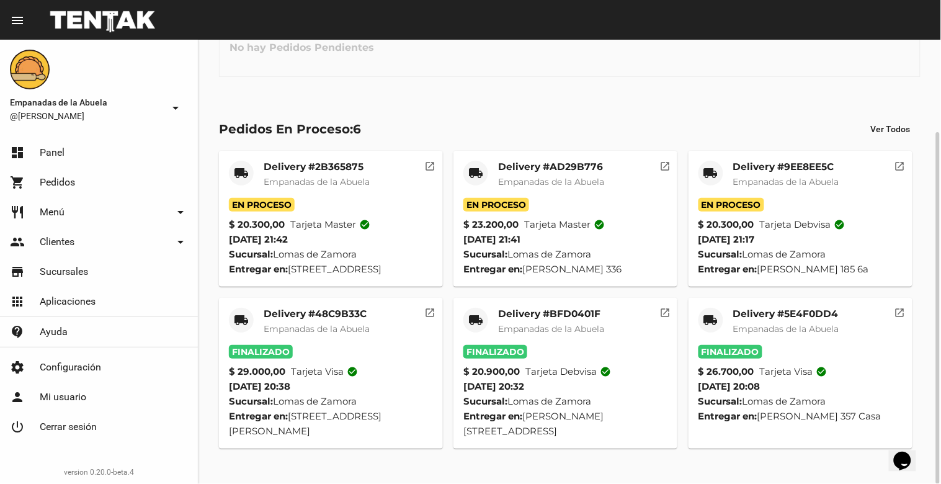
click at [810, 187] on mat-card-subtitle "Empanadas de la Abuela" at bounding box center [786, 182] width 106 height 12
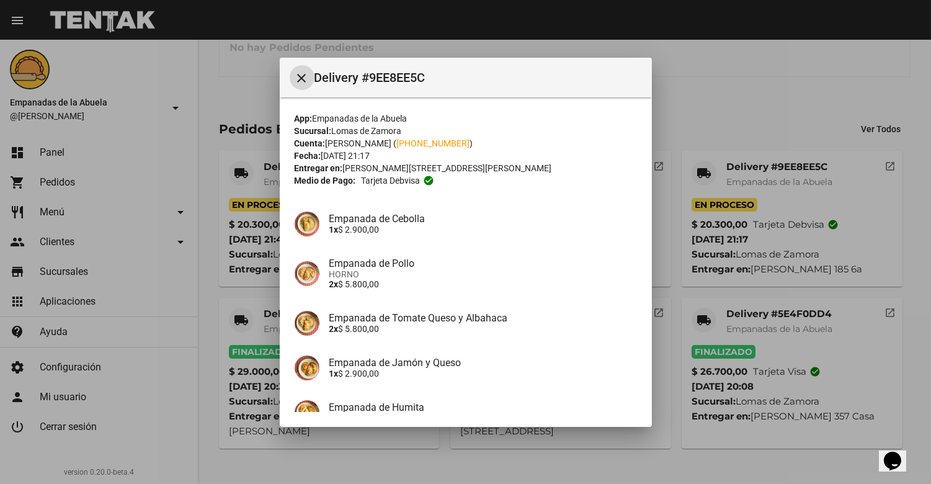
scroll to position [120, 0]
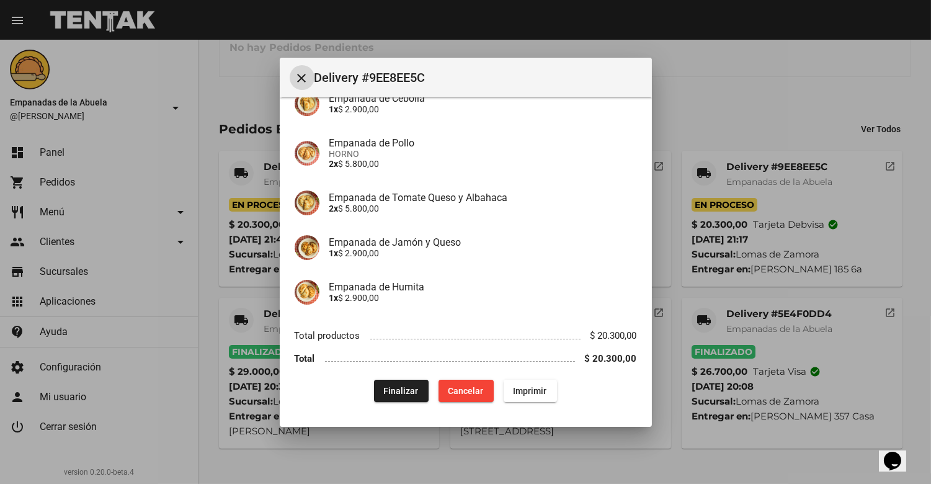
click at [386, 386] on span "Finalizar" at bounding box center [401, 391] width 35 height 10
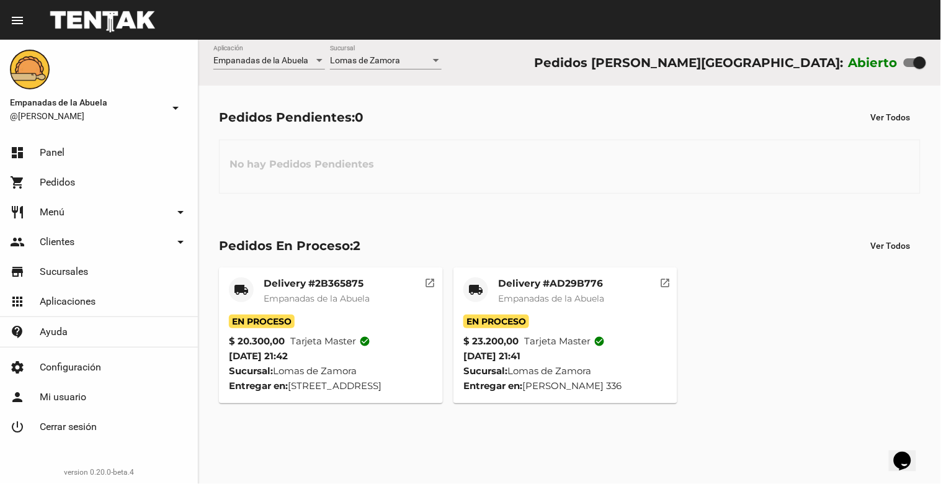
scroll to position [0, 0]
click at [60, 145] on link "dashboard Panel" at bounding box center [99, 153] width 198 height 30
click at [65, 180] on span "Pedidos" at bounding box center [57, 182] width 35 height 12
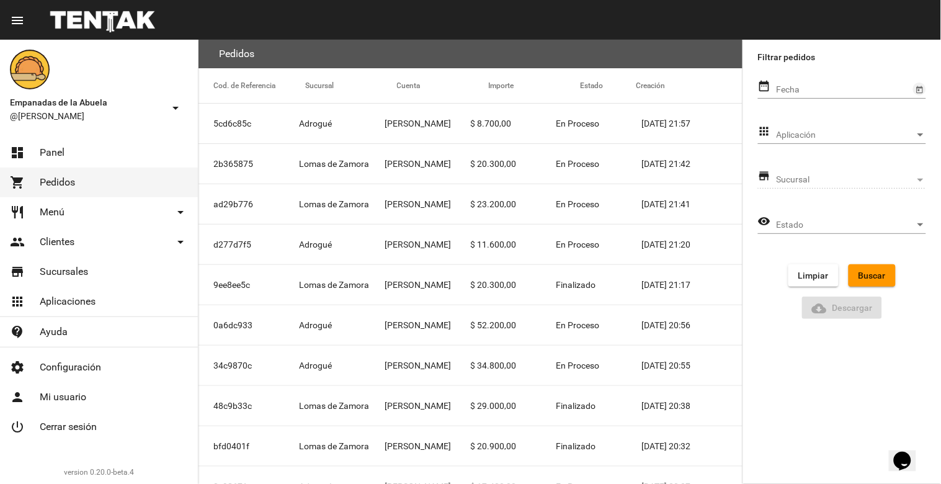
click at [916, 85] on icon "Open calendar" at bounding box center [920, 90] width 9 height 15
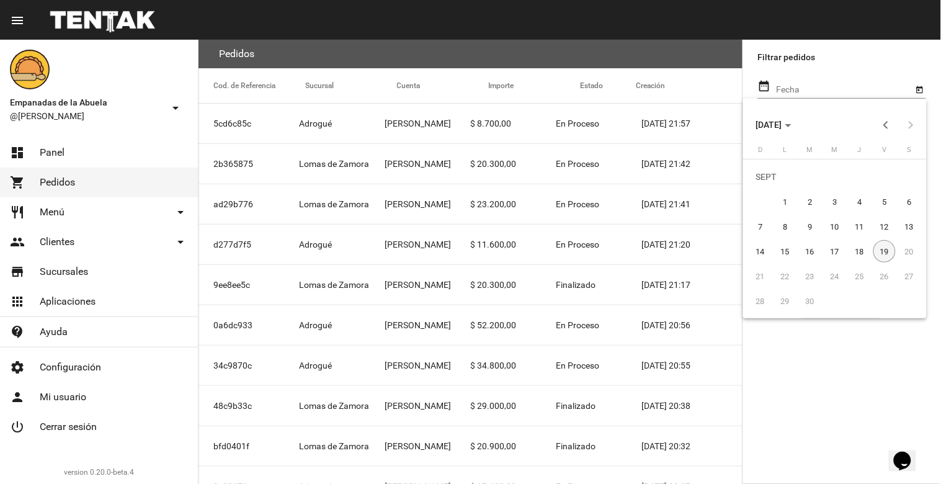
click at [888, 252] on div "19" at bounding box center [884, 251] width 22 height 22
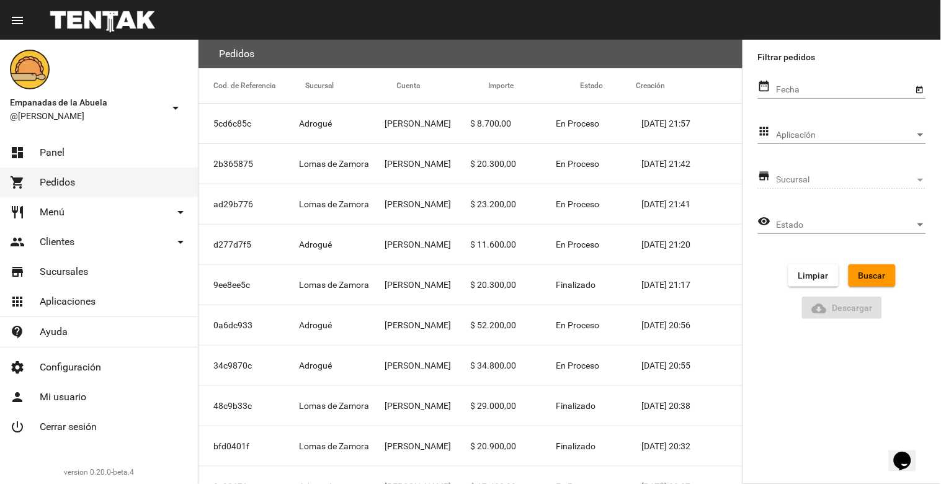
type input "[DATE]"
click at [922, 138] on div "Aplicación" at bounding box center [920, 135] width 11 height 10
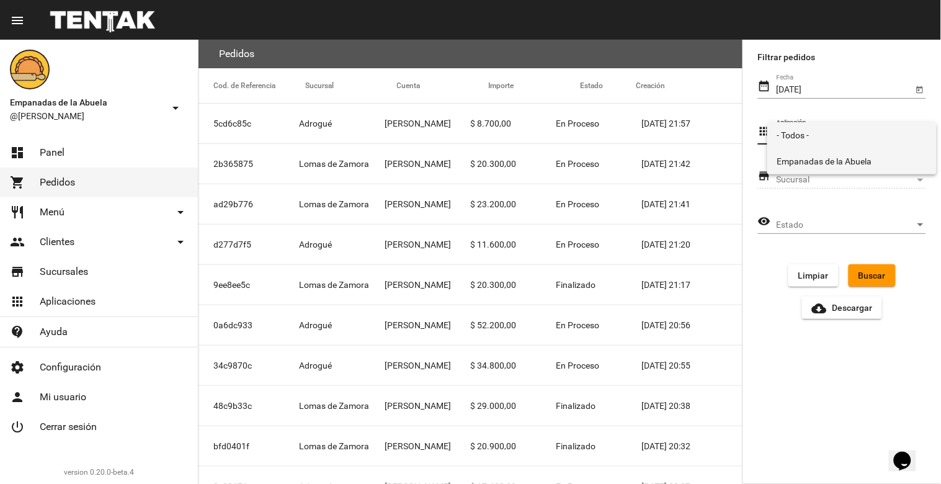
click at [890, 157] on span "Empanadas de la Abuela" at bounding box center [851, 161] width 149 height 26
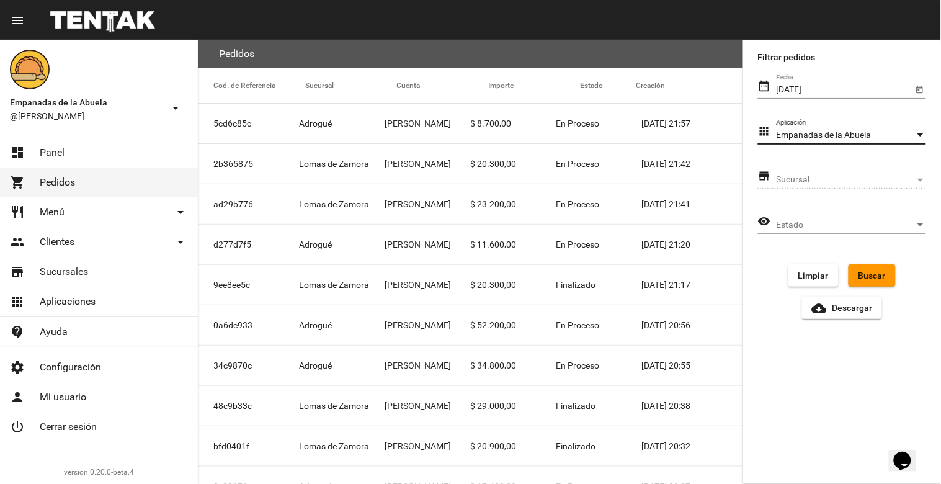
click at [906, 174] on div "Sucursal Sucursal" at bounding box center [851, 176] width 149 height 24
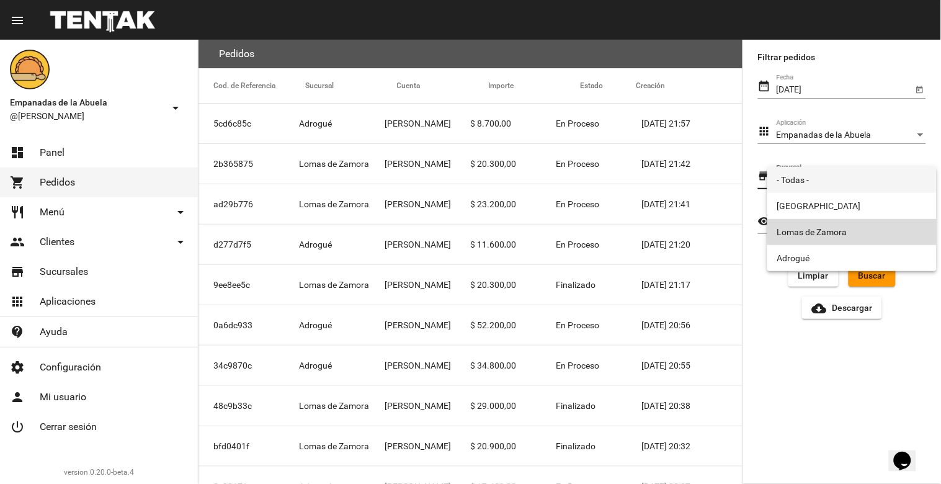
click at [866, 236] on span "Lomas de Zamora" at bounding box center [851, 232] width 149 height 26
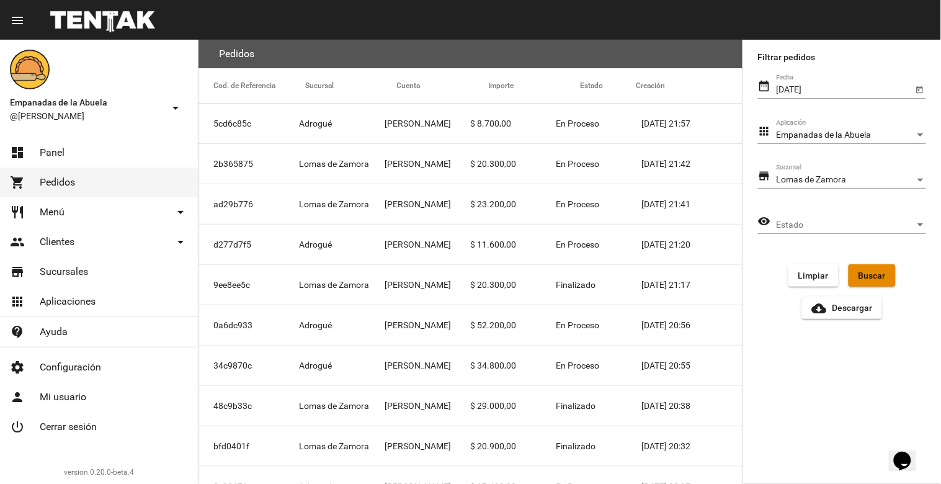
click at [877, 277] on span "Buscar" at bounding box center [872, 275] width 27 height 10
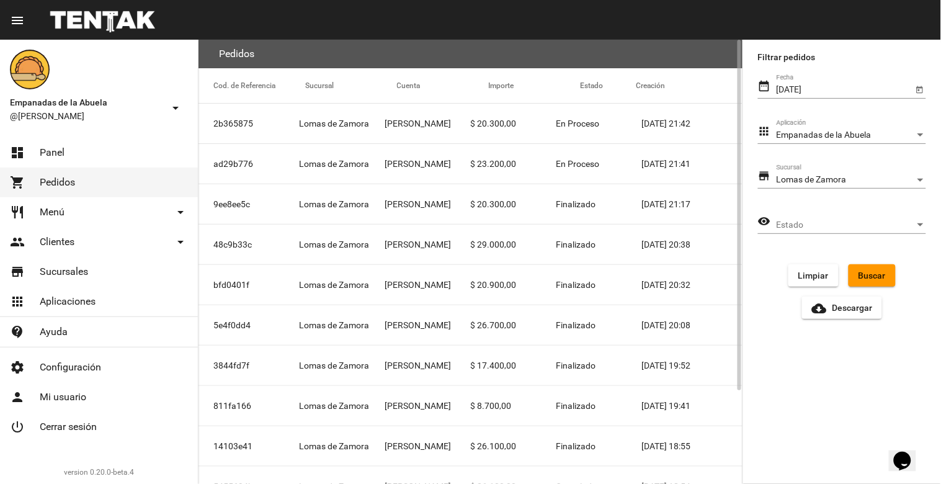
scroll to position [118, 0]
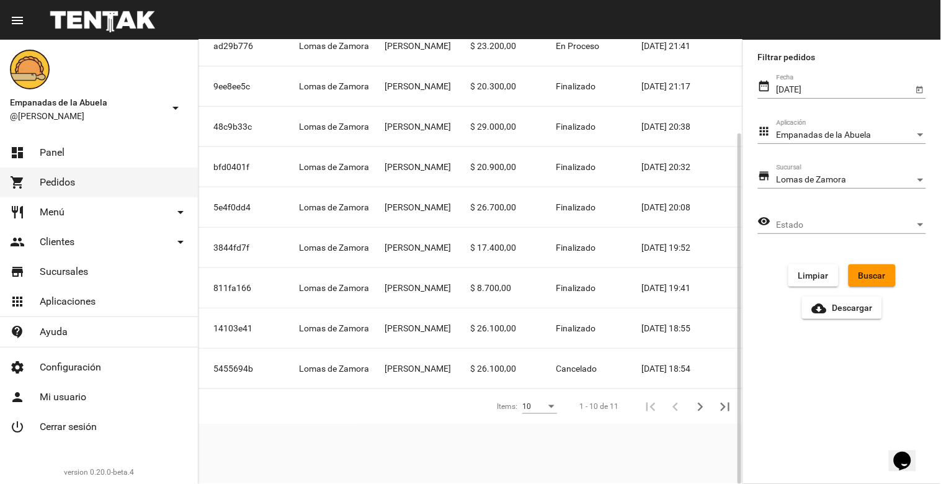
click at [454, 326] on mat-cell "[PERSON_NAME]" at bounding box center [428, 328] width 86 height 40
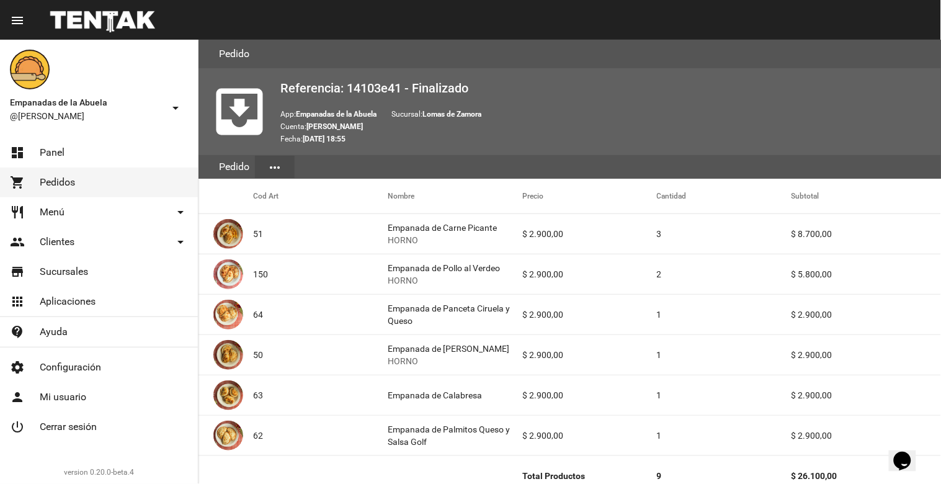
click at [93, 180] on link "shopping_cart Pedidos" at bounding box center [99, 182] width 198 height 30
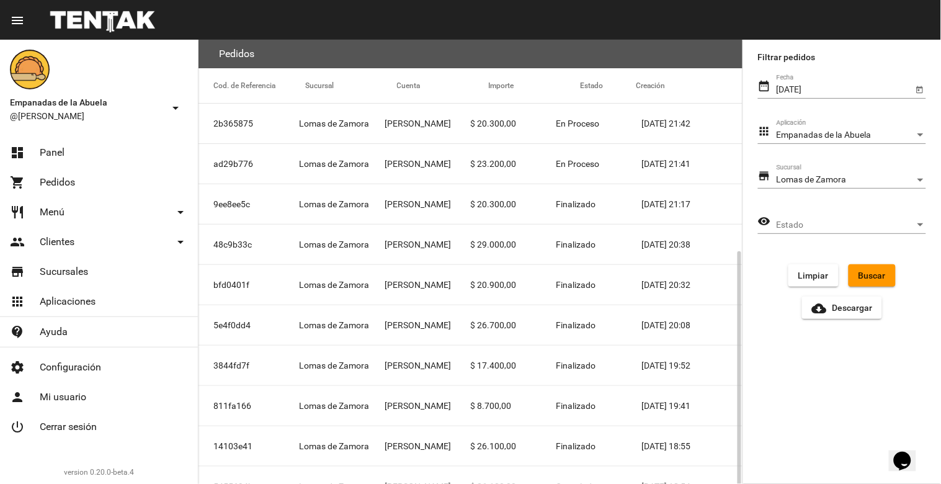
scroll to position [118, 0]
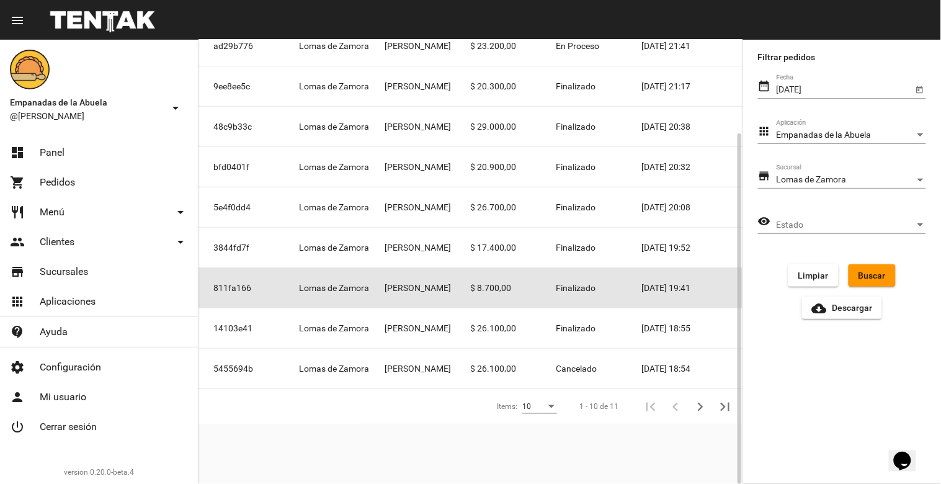
click at [485, 285] on mat-cell "$ 8.700,00" at bounding box center [514, 288] width 86 height 40
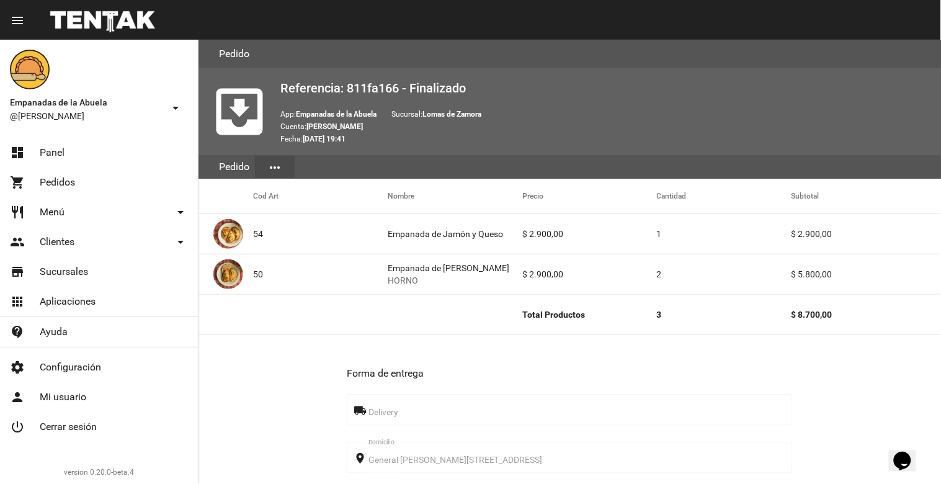
click at [81, 175] on link "shopping_cart Pedidos" at bounding box center [99, 182] width 198 height 30
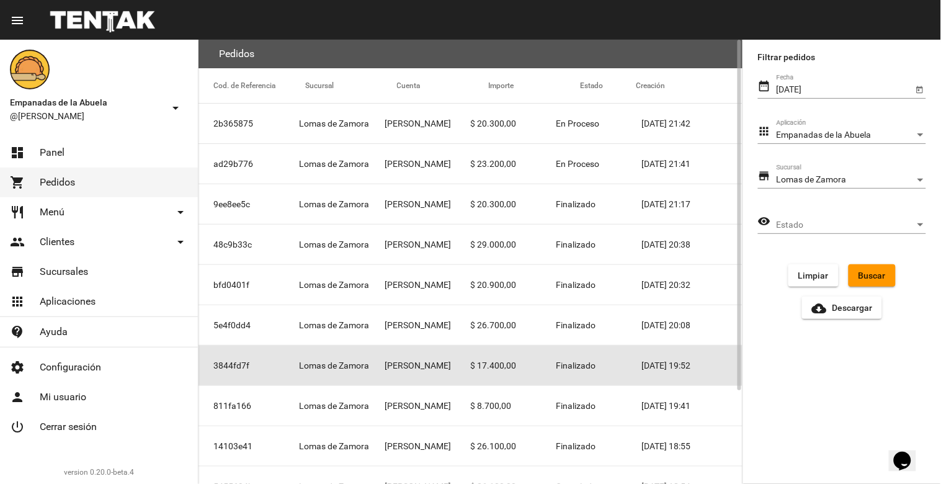
click at [488, 366] on mat-cell "$ 17.400,00" at bounding box center [514, 366] width 86 height 40
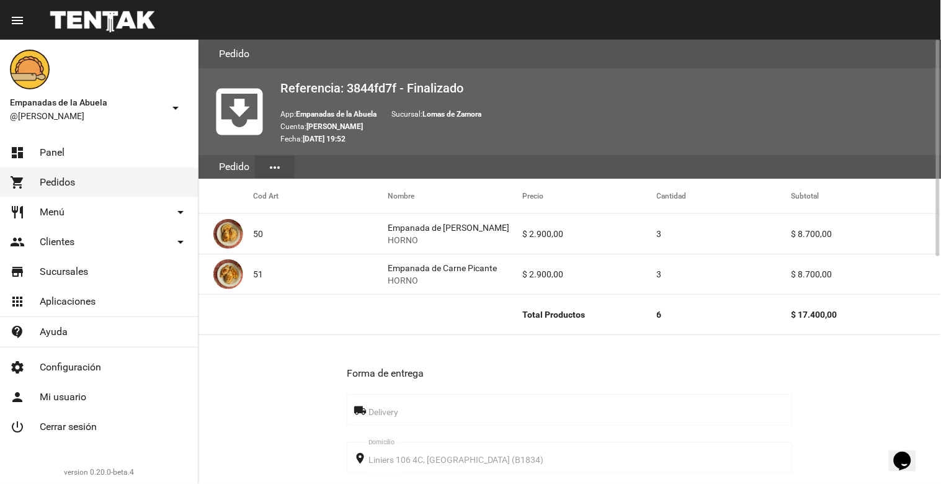
click at [58, 181] on span "Pedidos" at bounding box center [57, 182] width 35 height 12
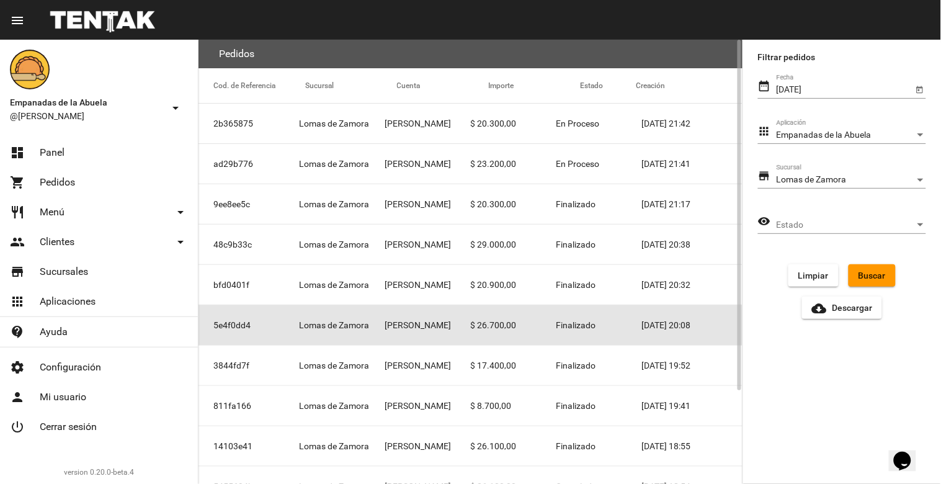
click at [484, 321] on mat-cell "$ 26.700,00" at bounding box center [514, 325] width 86 height 40
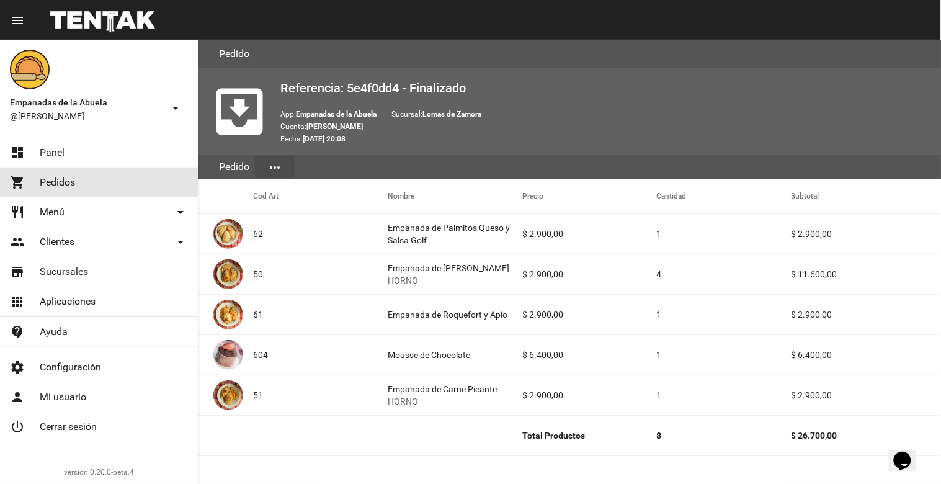
click at [45, 174] on link "shopping_cart Pedidos" at bounding box center [99, 182] width 198 height 30
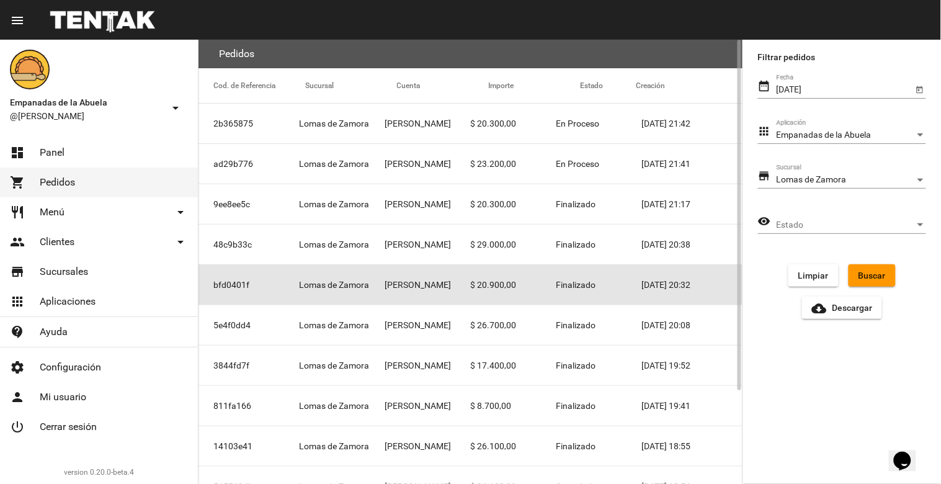
click at [486, 283] on mat-cell "$ 20.900,00" at bounding box center [514, 285] width 86 height 40
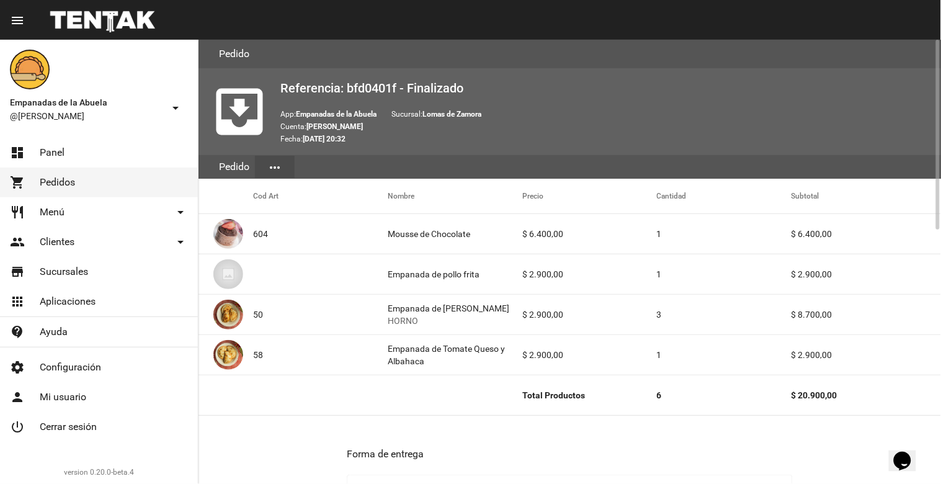
click at [64, 176] on span "Pedidos" at bounding box center [57, 182] width 35 height 12
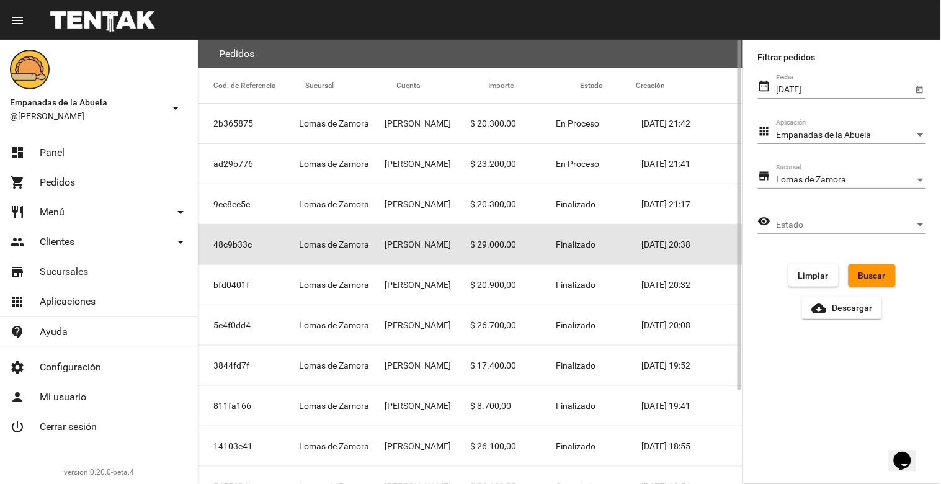
click at [486, 243] on mat-cell "$ 29.000,00" at bounding box center [514, 245] width 86 height 40
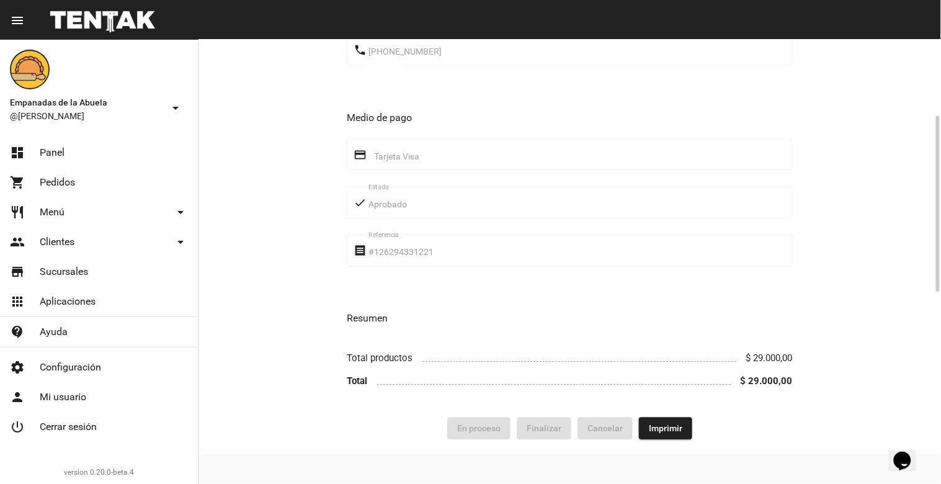
scroll to position [537, 0]
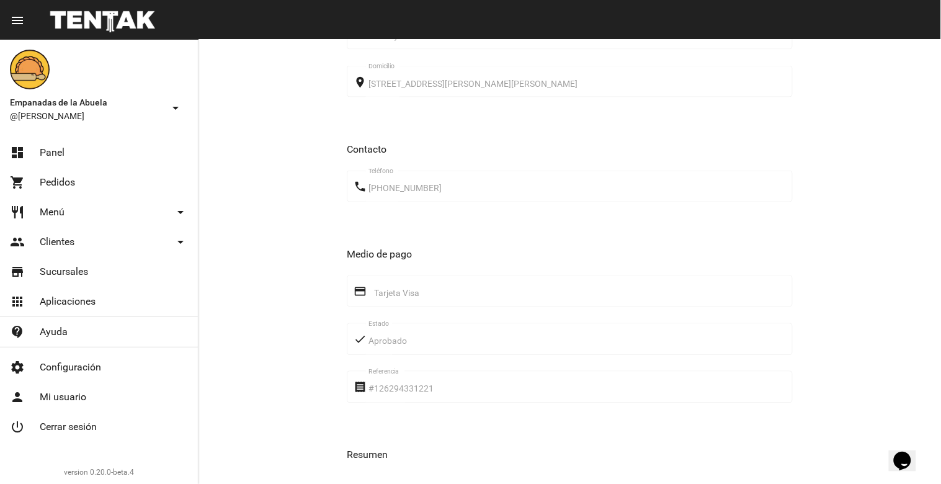
click at [56, 181] on span "Pedidos" at bounding box center [57, 182] width 35 height 12
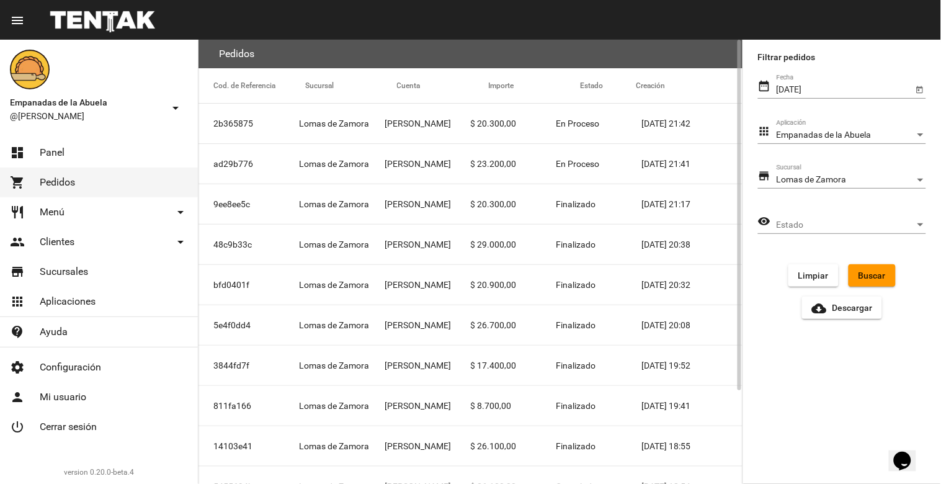
click at [476, 201] on mat-cell "$ 20.300,00" at bounding box center [514, 204] width 86 height 40
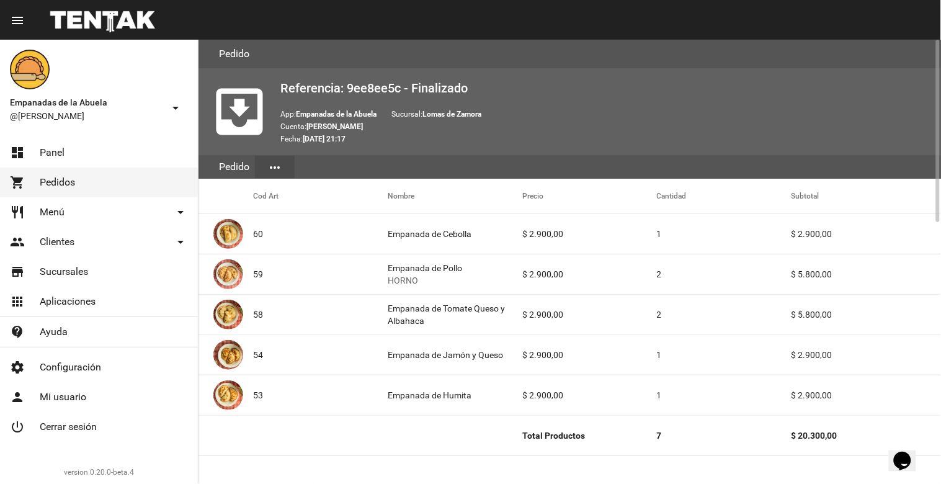
click at [72, 182] on span "Pedidos" at bounding box center [57, 182] width 35 height 12
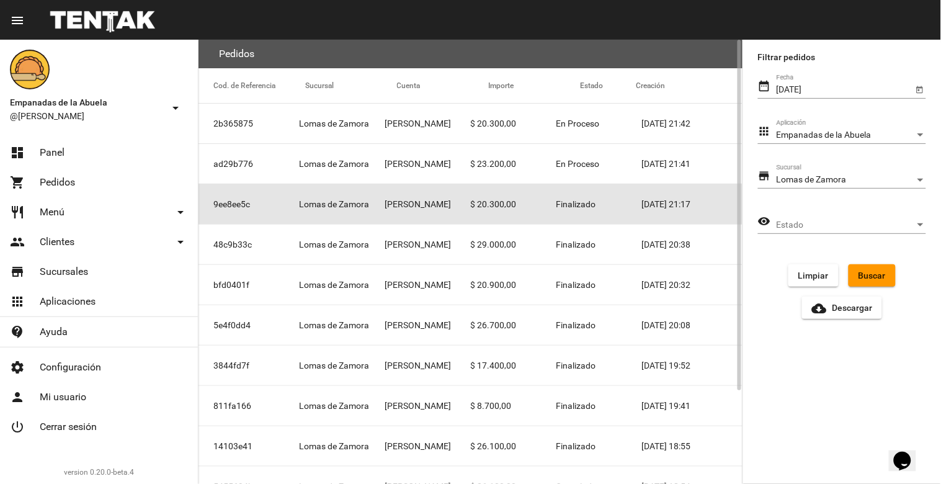
click at [491, 194] on mat-cell "$ 20.300,00" at bounding box center [514, 204] width 86 height 40
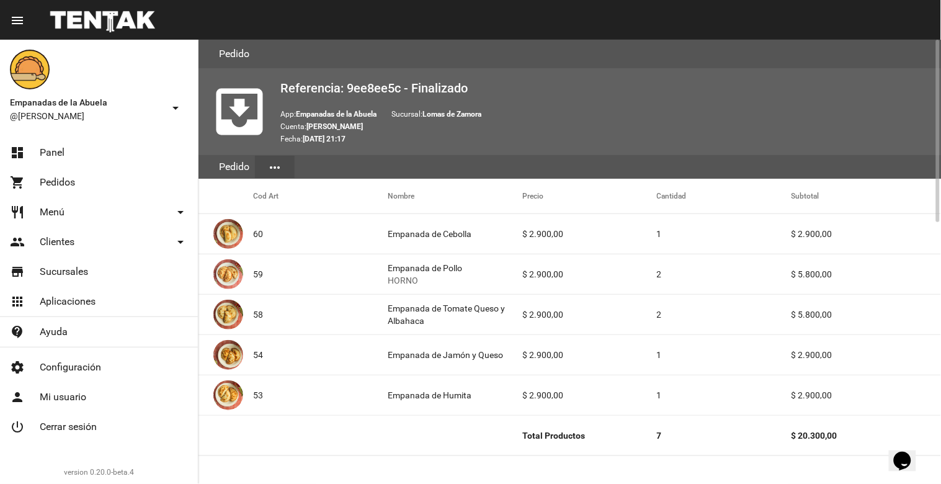
click at [60, 177] on span "Pedidos" at bounding box center [57, 182] width 35 height 12
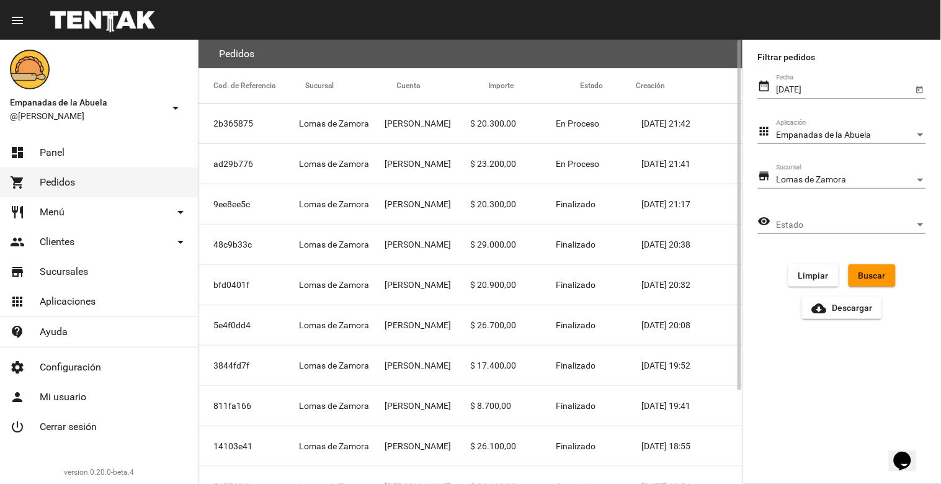
click at [499, 163] on mat-cell "$ 23.200,00" at bounding box center [514, 164] width 86 height 40
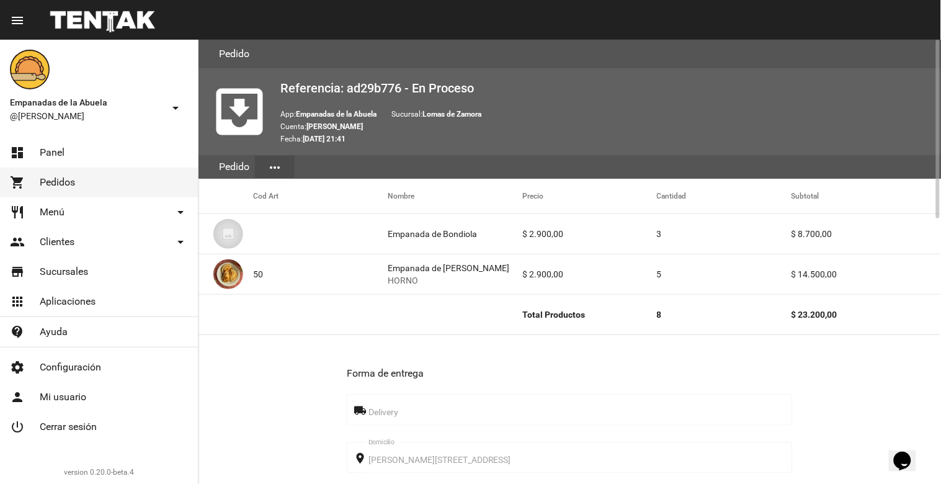
click at [48, 181] on span "Pedidos" at bounding box center [57, 182] width 35 height 12
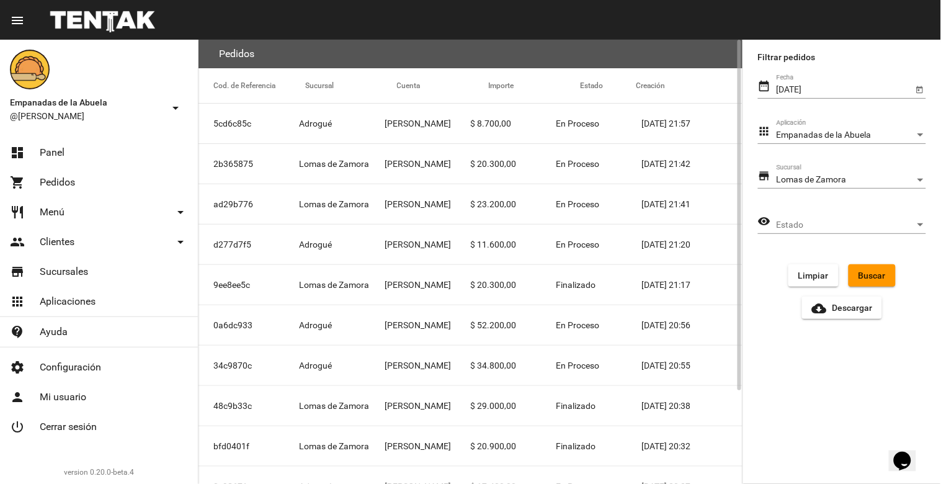
click at [478, 121] on mat-cell "$ 8.700,00" at bounding box center [514, 124] width 86 height 40
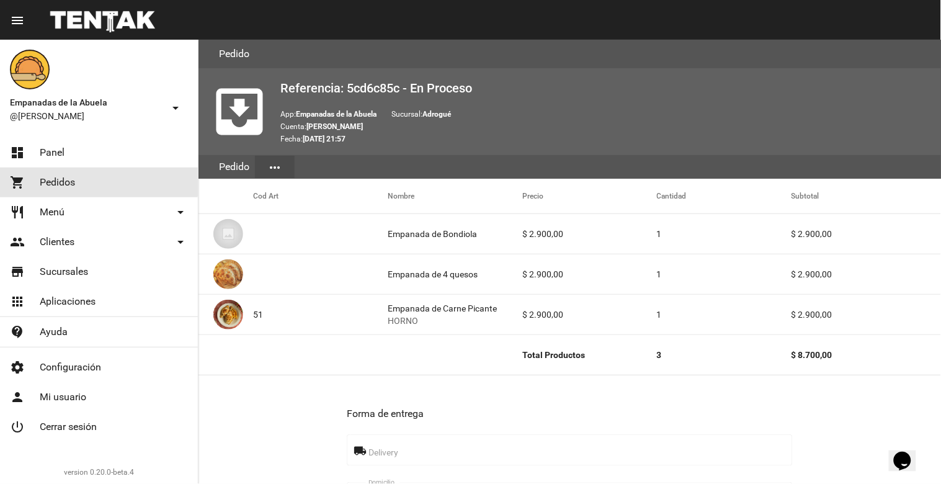
click at [76, 175] on link "shopping_cart Pedidos" at bounding box center [99, 182] width 198 height 30
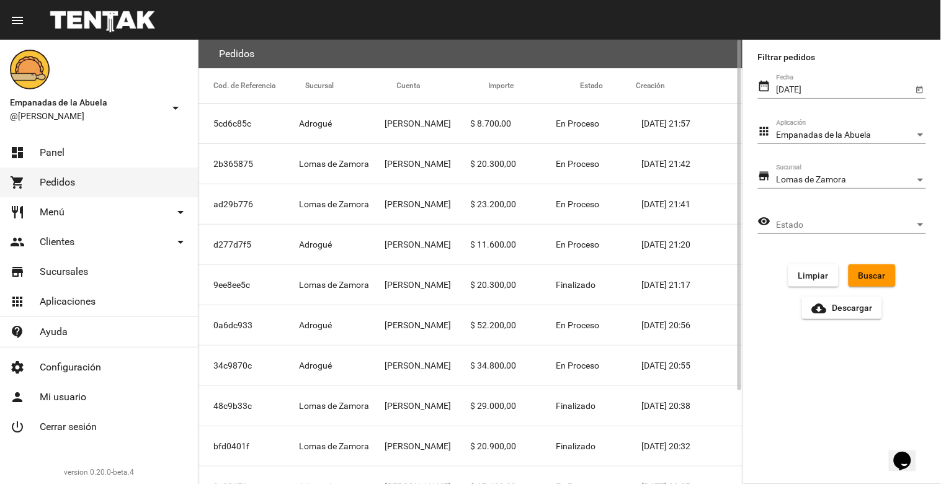
scroll to position [118, 0]
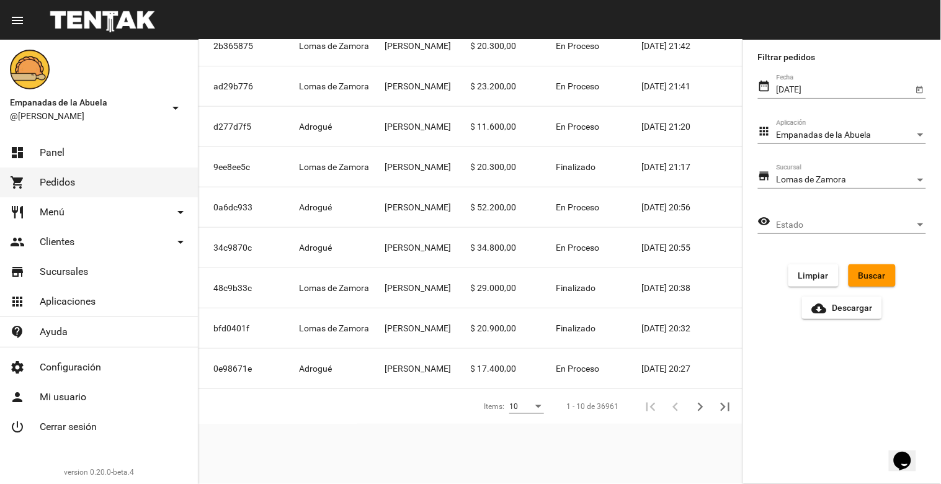
click at [879, 277] on span "Buscar" at bounding box center [872, 275] width 27 height 10
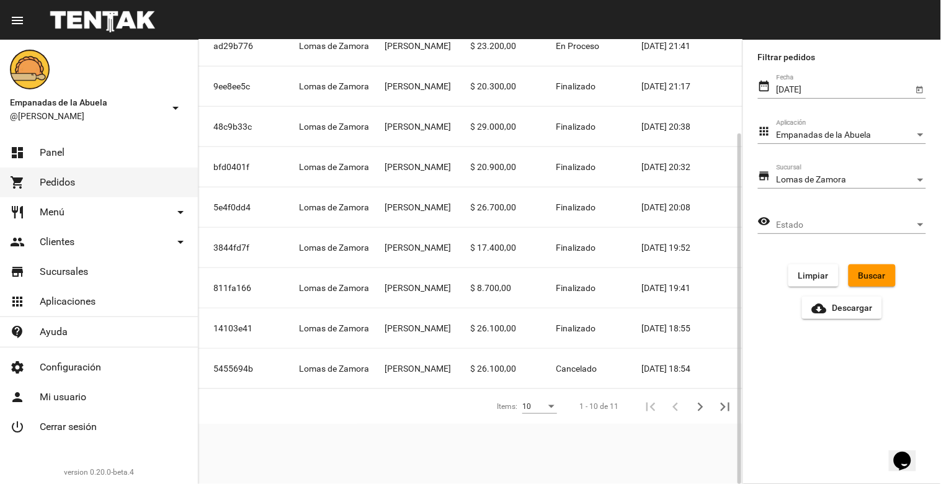
scroll to position [0, 0]
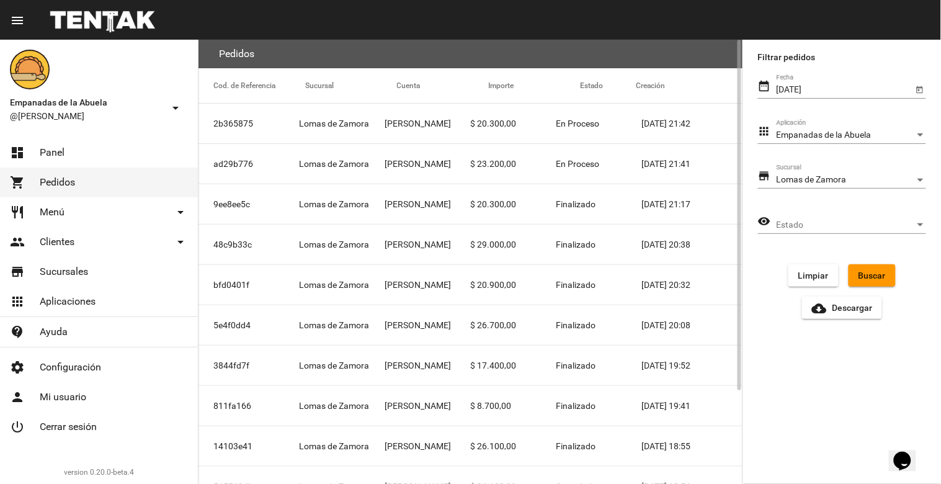
click at [500, 126] on mat-cell "$ 20.300,00" at bounding box center [514, 124] width 86 height 40
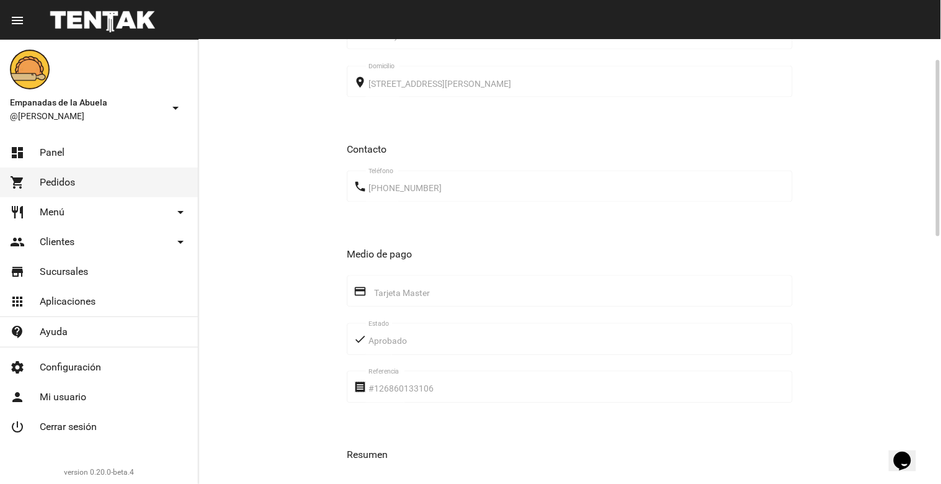
scroll to position [399, 0]
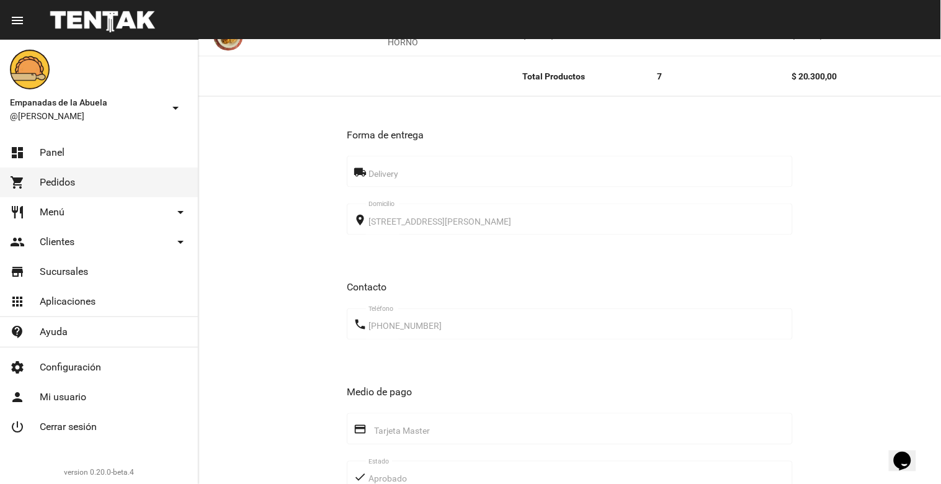
click at [62, 176] on span "Pedidos" at bounding box center [57, 182] width 35 height 12
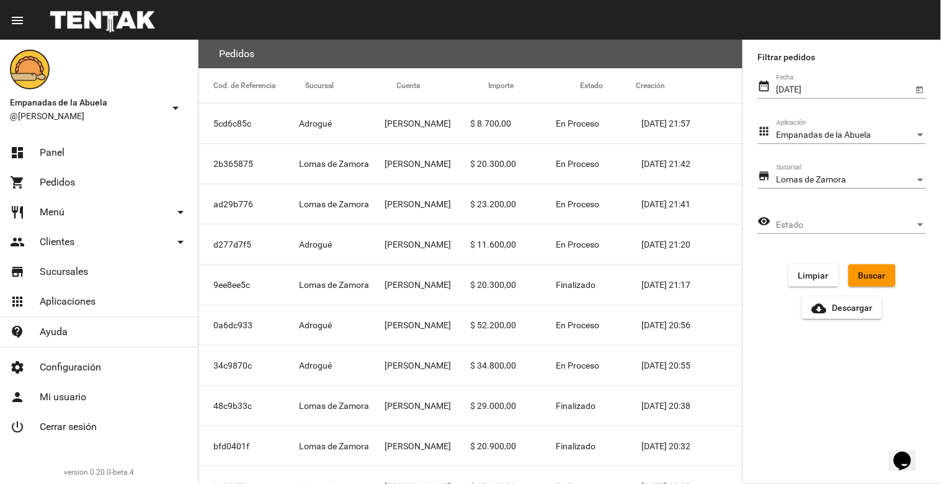
click at [870, 276] on span "Buscar" at bounding box center [872, 275] width 27 height 10
click at [504, 161] on mat-cell "$ 23.200,00" at bounding box center [514, 164] width 86 height 40
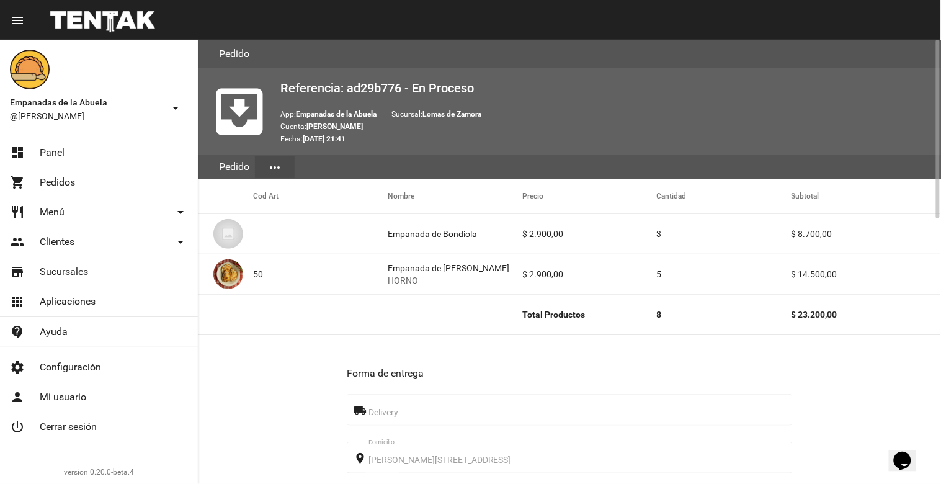
click at [59, 180] on span "Pedidos" at bounding box center [57, 182] width 35 height 12
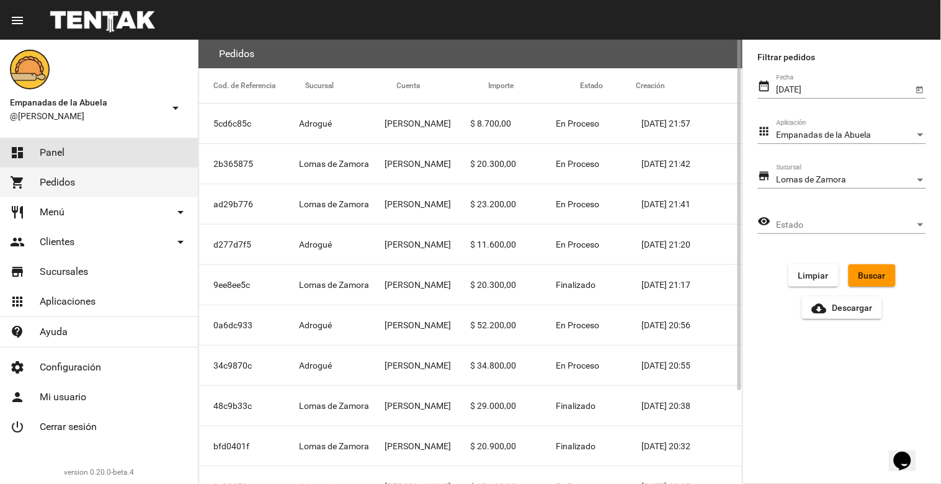
click at [64, 147] on link "dashboard Panel" at bounding box center [99, 153] width 198 height 30
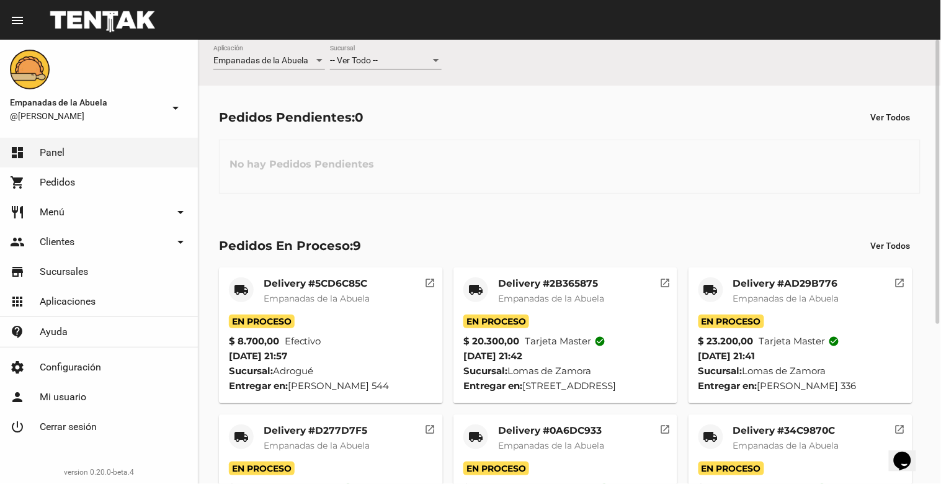
click at [407, 51] on div "-- Ver Todo -- Sucursal" at bounding box center [386, 57] width 112 height 24
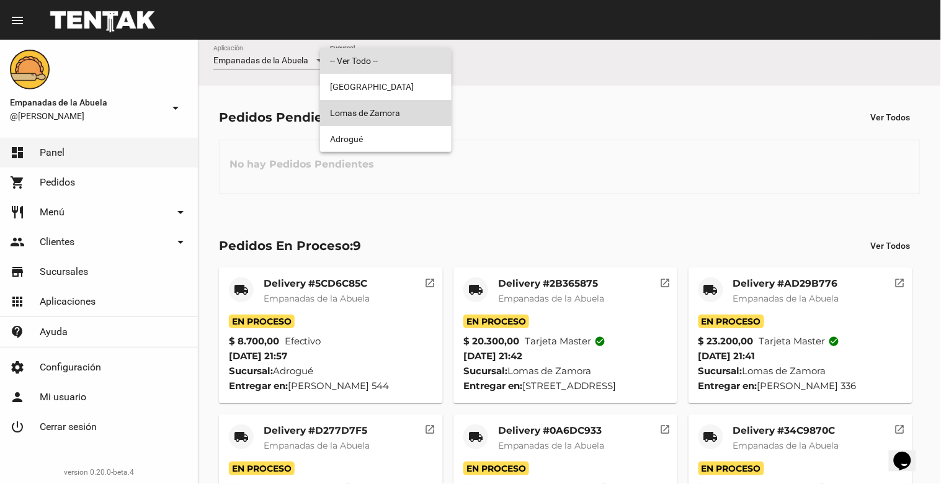
click at [390, 113] on span "Lomas de Zamora" at bounding box center [386, 113] width 112 height 26
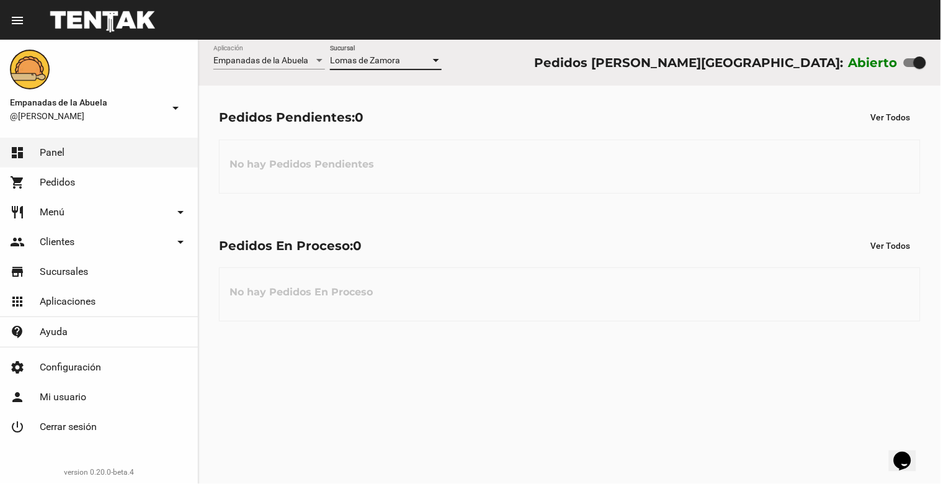
click at [917, 68] on div at bounding box center [920, 62] width 12 height 12
click at [910, 68] on input "checkbox" at bounding box center [909, 67] width 1 height 1
checkbox input "false"
